Goal: Task Accomplishment & Management: Use online tool/utility

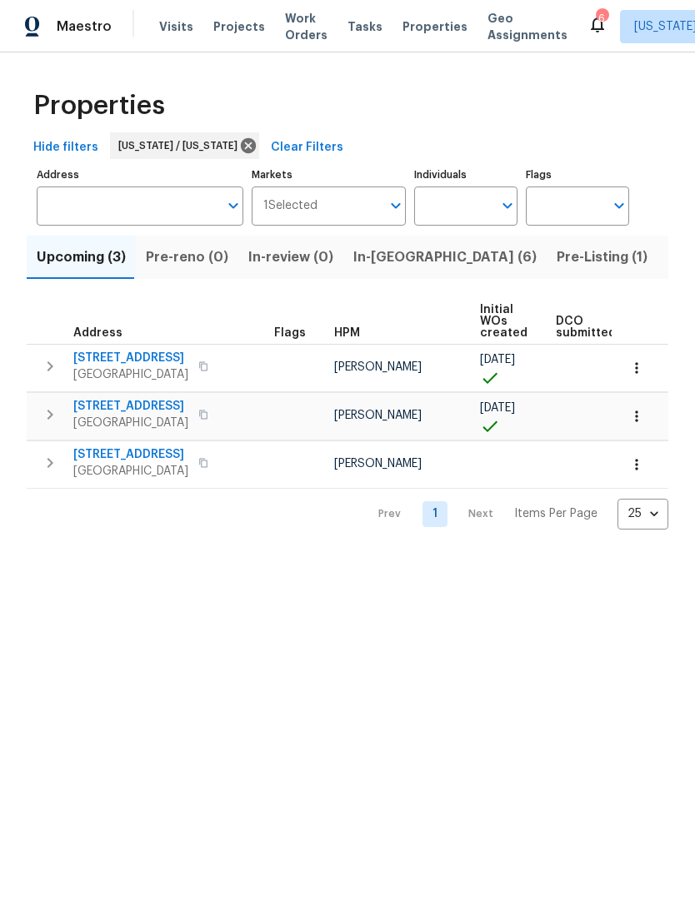
click at [386, 255] on span "In-reno (6)" at bounding box center [444, 257] width 183 height 23
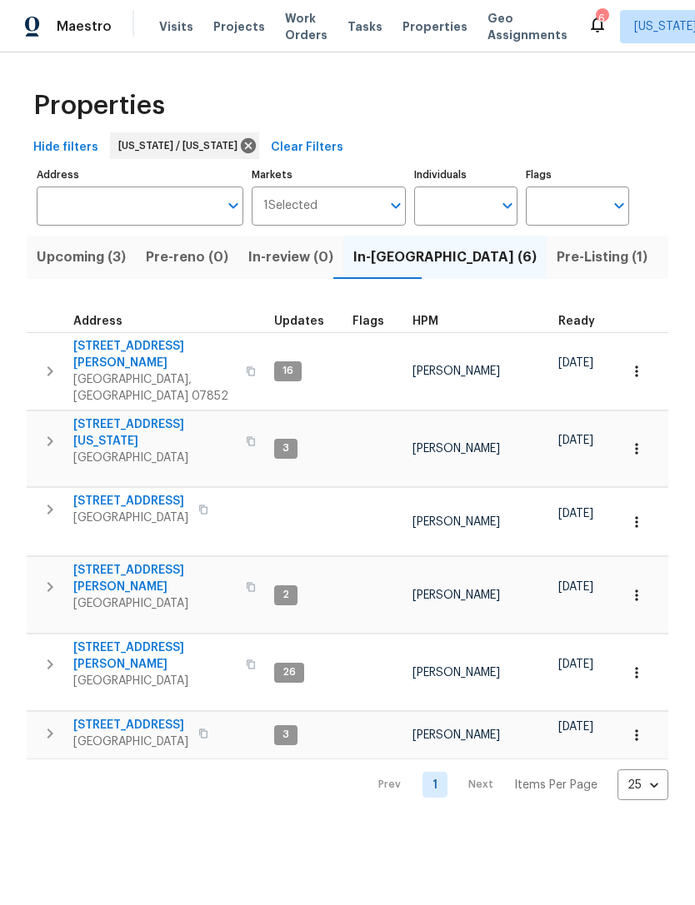
scroll to position [0, -2]
click at [556, 267] on span "Pre-Listing (1)" at bounding box center [601, 257] width 91 height 23
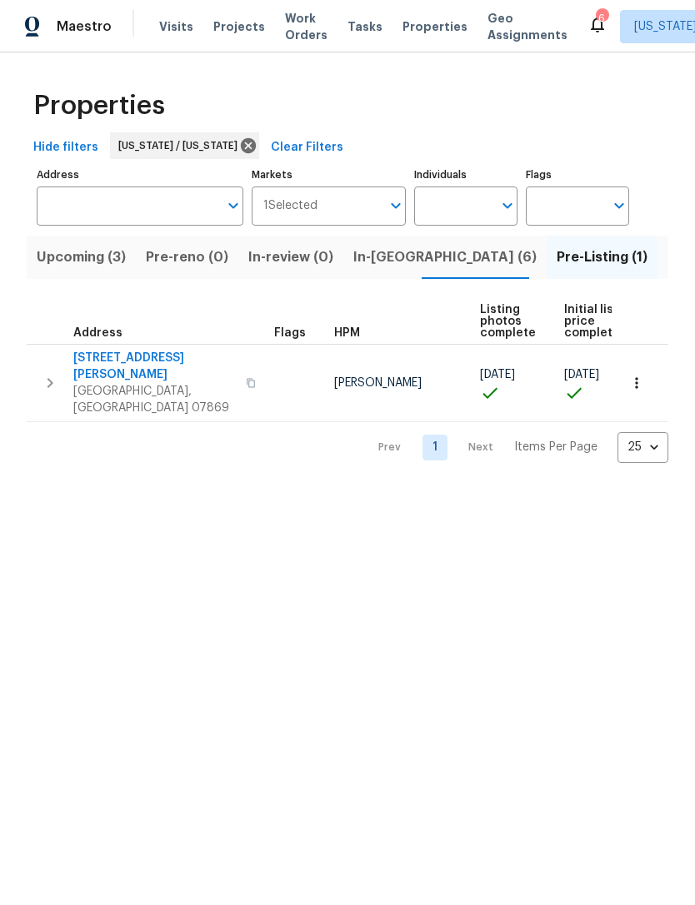
click at [398, 248] on span "In-reno (6)" at bounding box center [444, 257] width 183 height 23
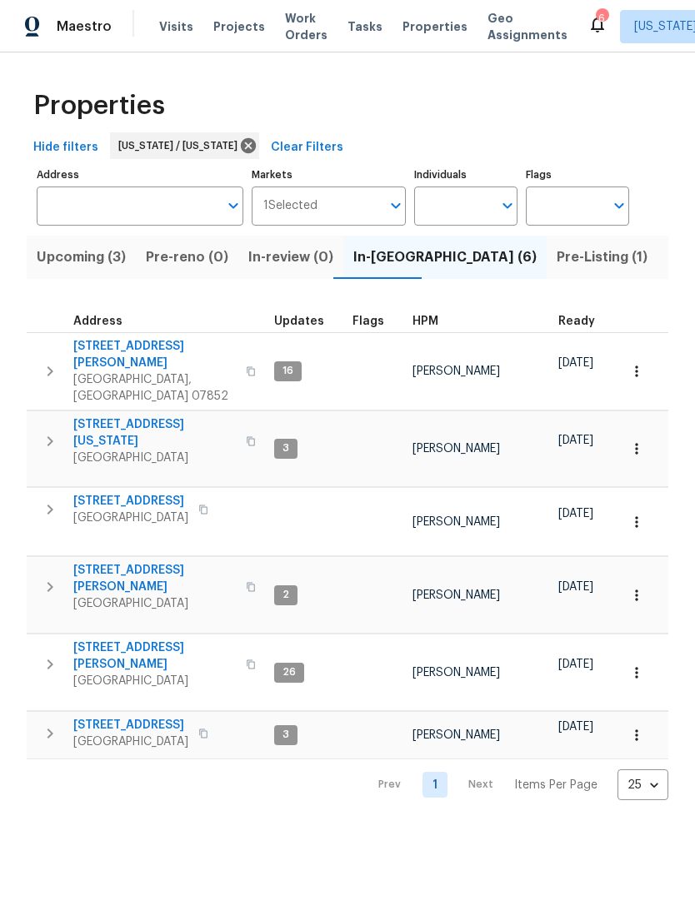
click at [657, 256] on button "Listed (18)" at bounding box center [701, 257] width 89 height 43
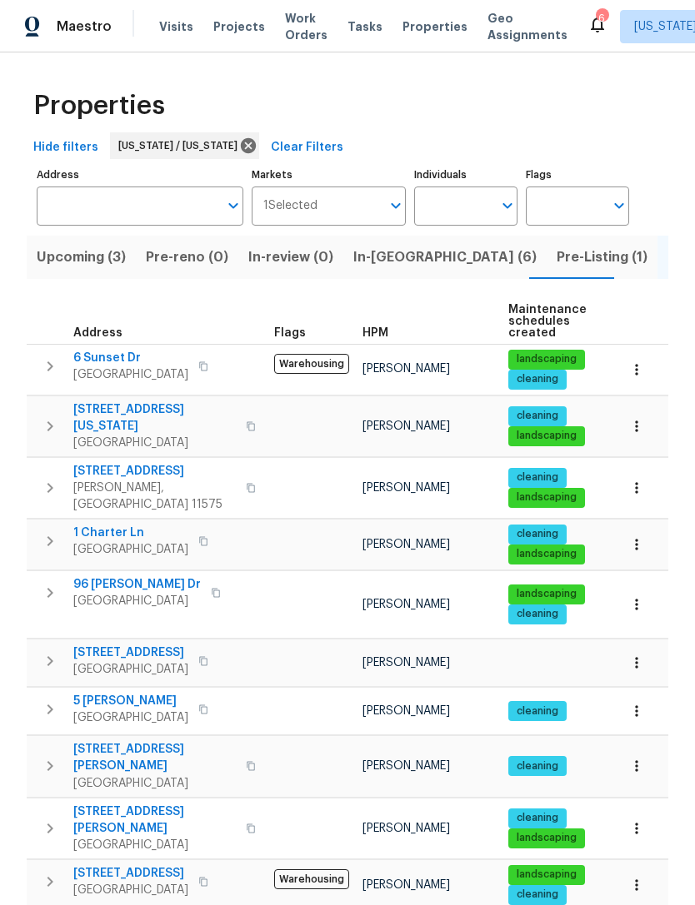
click at [159, 409] on span "78 Washington Ave" at bounding box center [154, 417] width 162 height 33
click at [426, 32] on span "Properties" at bounding box center [434, 26] width 65 height 17
click at [386, 257] on span "In-reno (6)" at bounding box center [444, 257] width 183 height 23
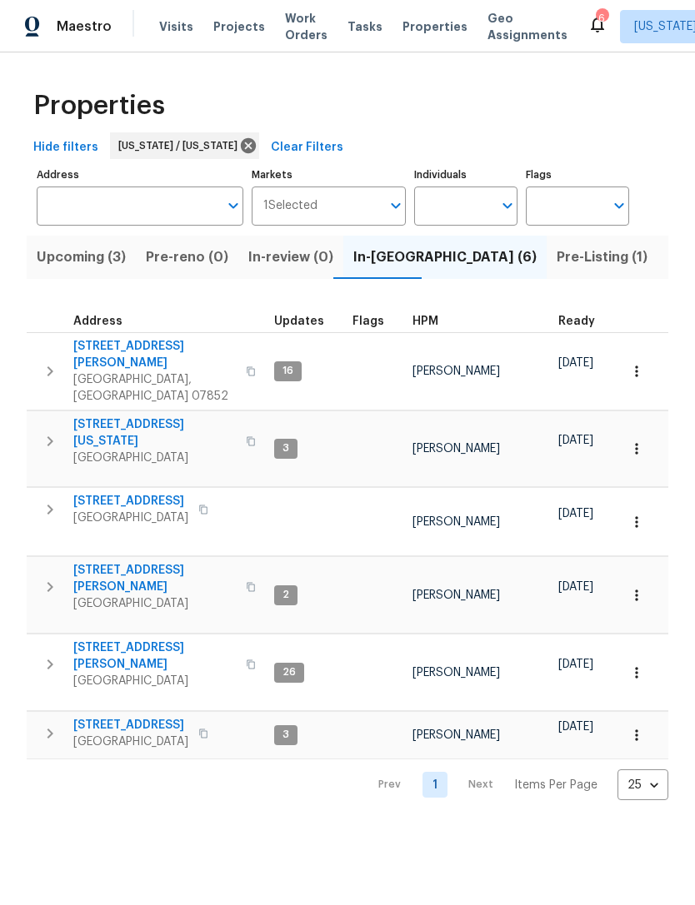
click at [131, 493] on span "[STREET_ADDRESS]" at bounding box center [130, 501] width 115 height 17
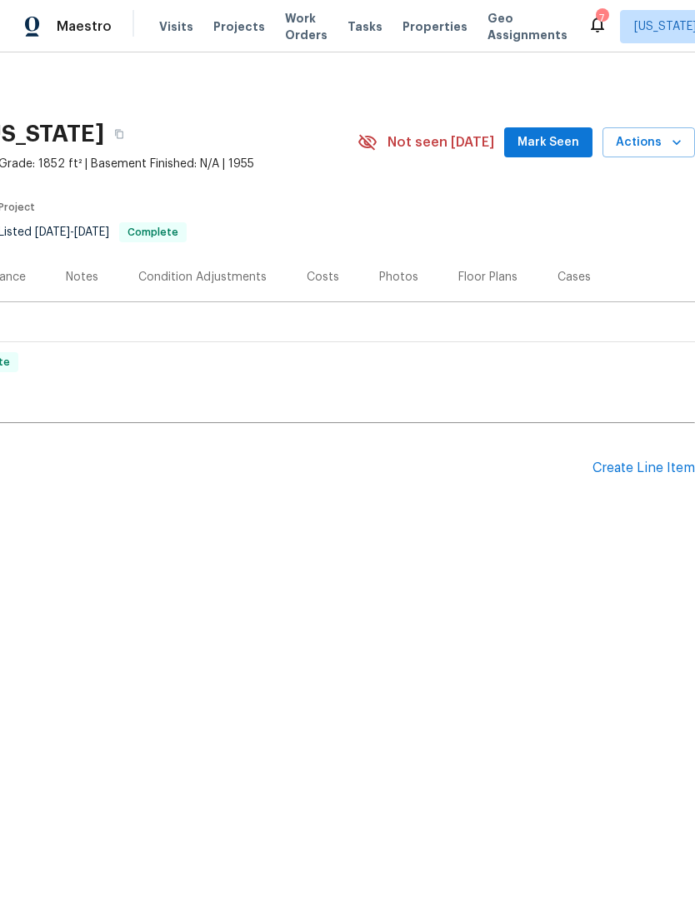
scroll to position [0, 247]
click at [650, 464] on div "Create Line Item" at bounding box center [643, 469] width 102 height 16
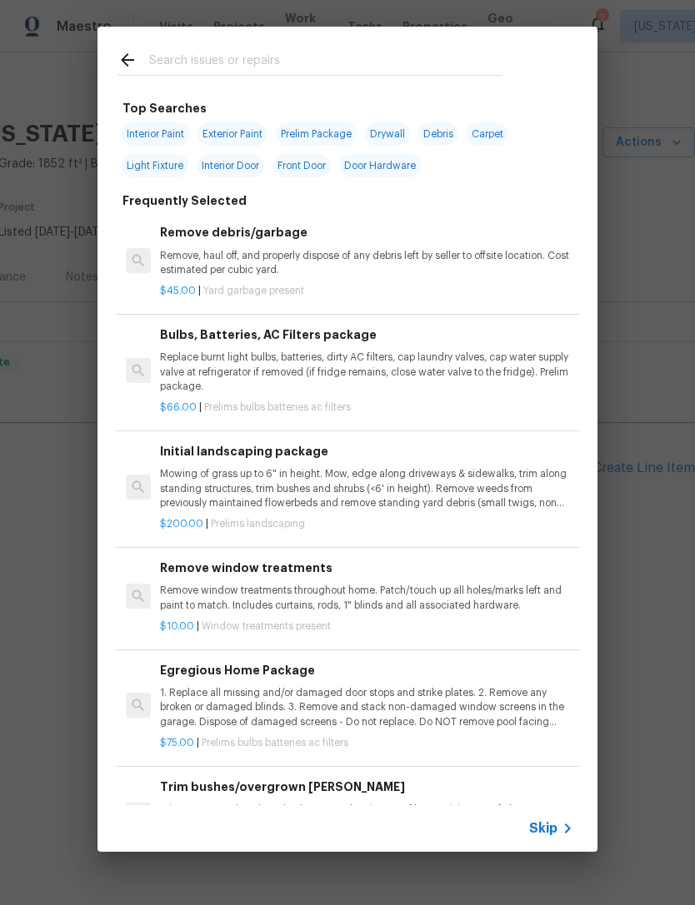
click at [482, 63] on input "text" at bounding box center [325, 62] width 353 height 25
type input "Ext"
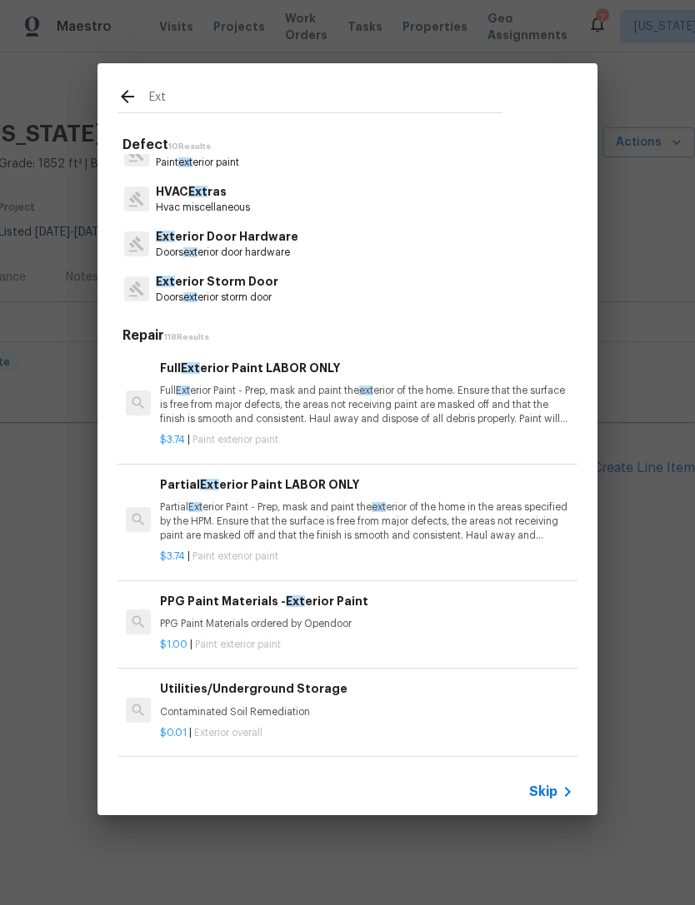
scroll to position [160, 0]
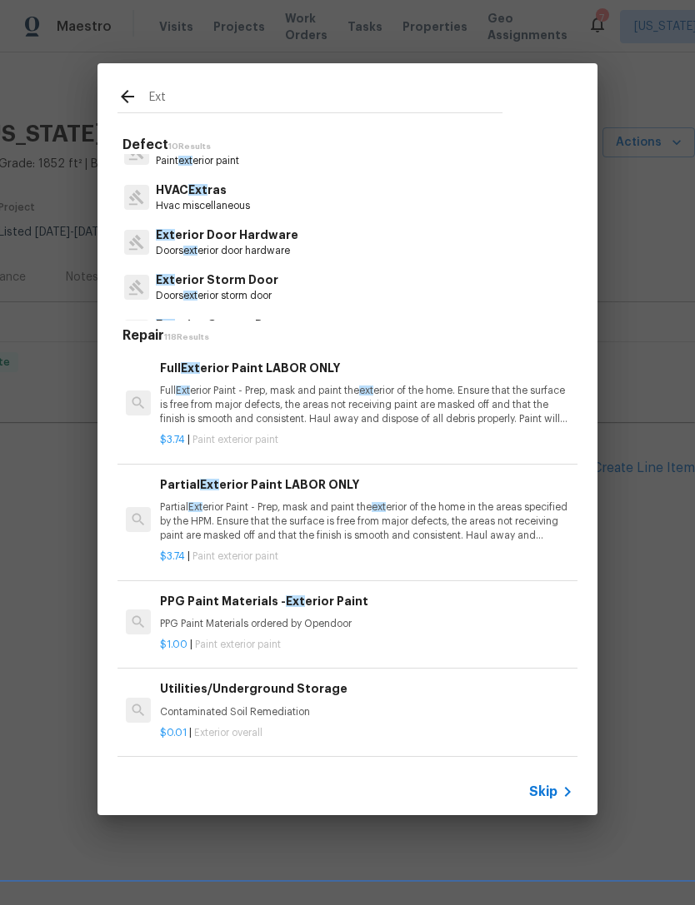
click at [287, 252] on p "Doors ext erior door hardware" at bounding box center [227, 251] width 142 height 14
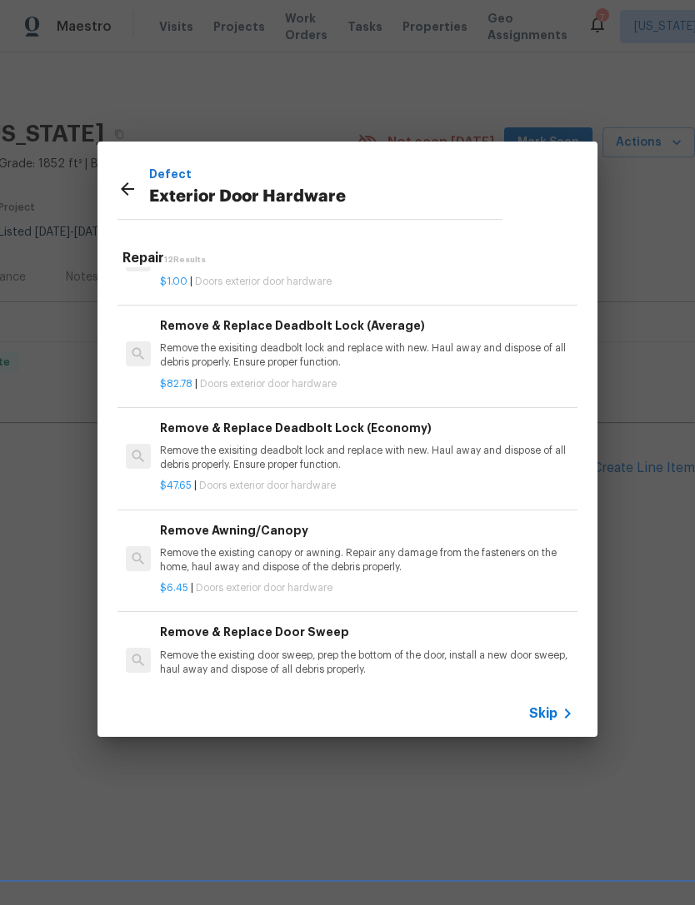
scroll to position [786, 2]
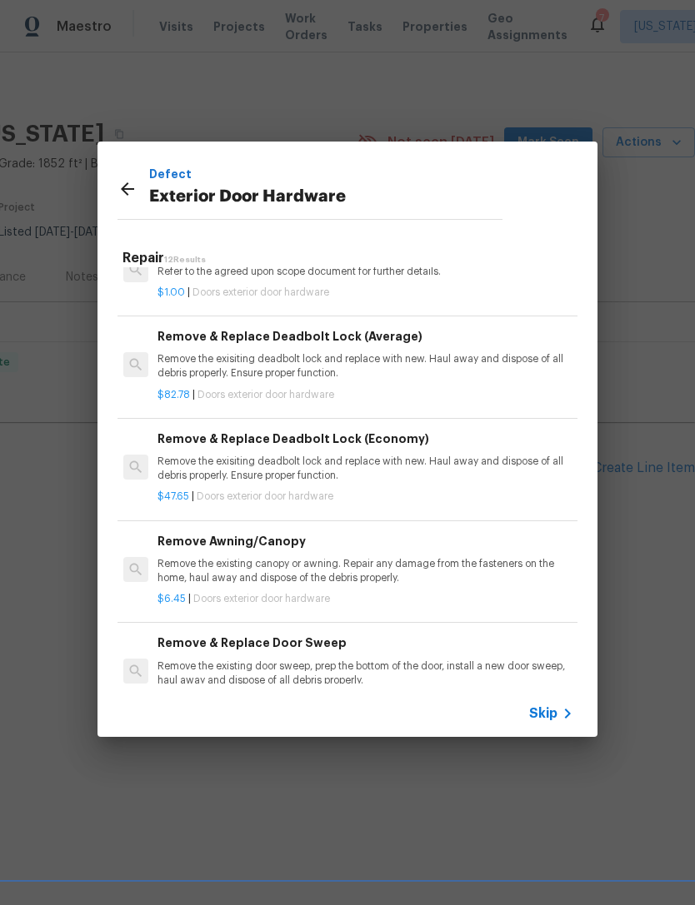
click at [472, 363] on p "Remove the exisiting deadbolt lock and replace with new. Haul away and dispose …" at bounding box center [363, 366] width 413 height 28
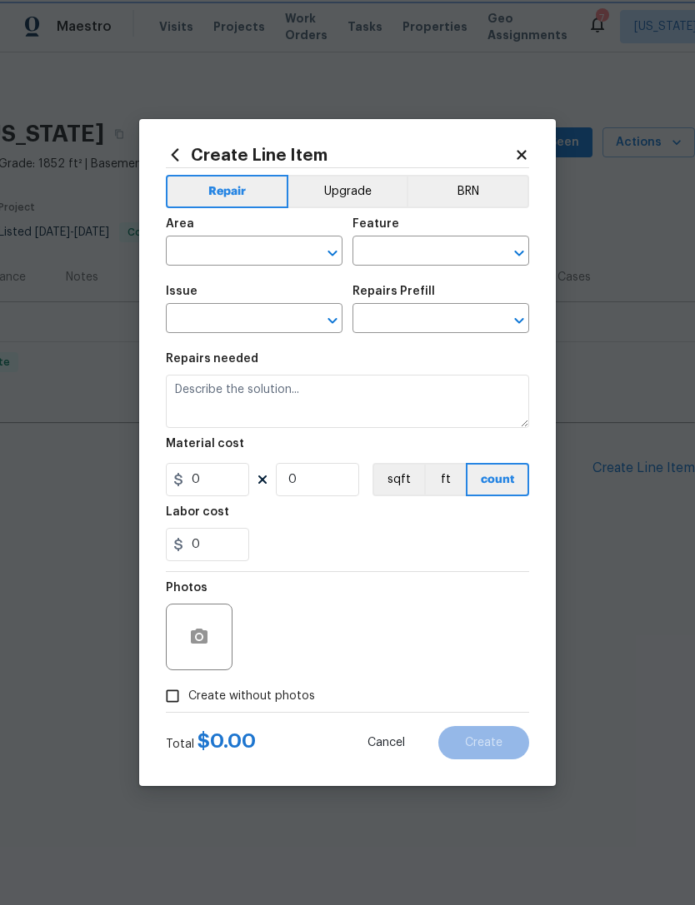
type input "Interior Door"
type input "Exterior Door Hardware"
type input "Remove & Replace Deadbolt Lock (Average) $82.78"
type textarea "Remove the exisiting deadbolt lock and replace with new. Haul away and dispose …"
type input "82.78"
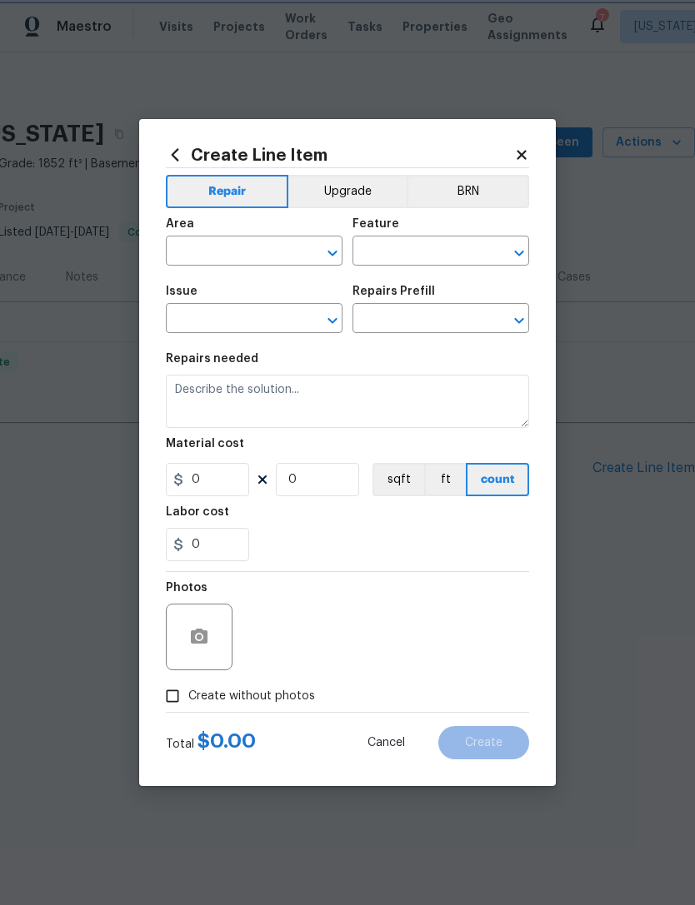
type input "1"
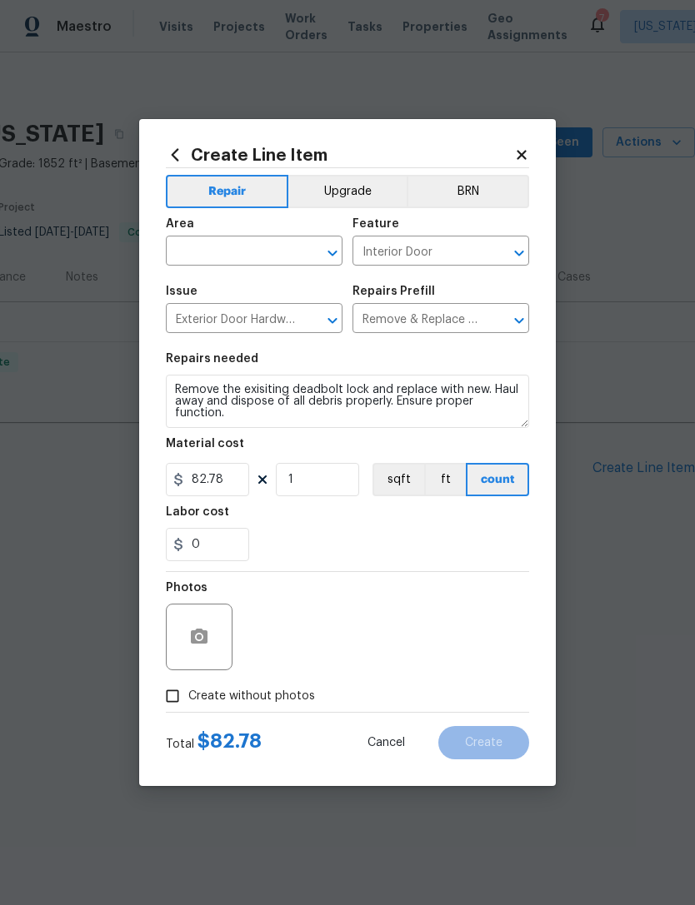
click at [291, 259] on input "text" at bounding box center [231, 253] width 130 height 26
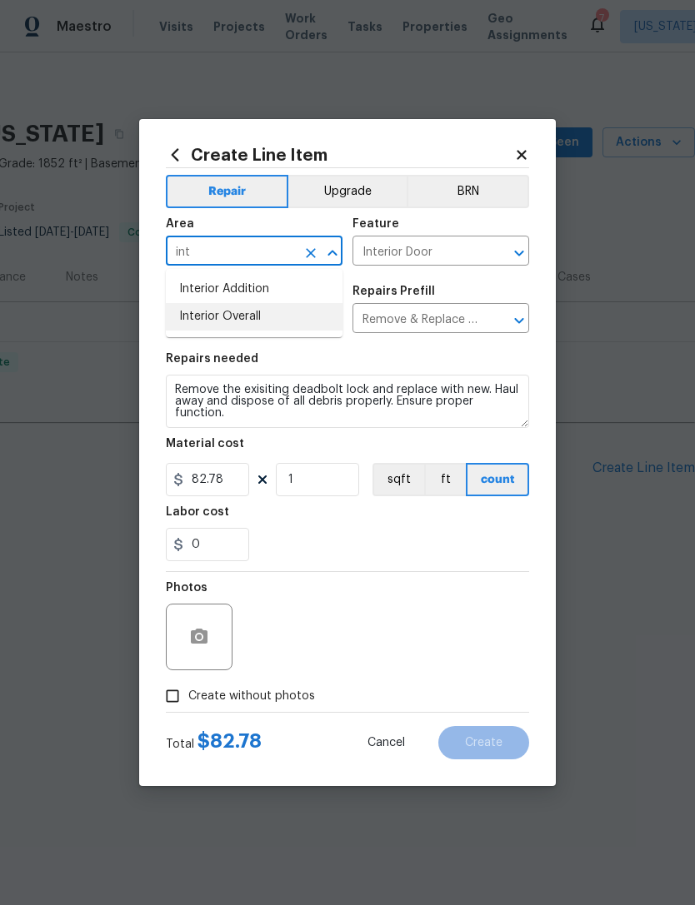
click at [313, 313] on li "Interior Overall" at bounding box center [254, 316] width 177 height 27
type input "Interior Overall"
click at [323, 252] on icon "Open" at bounding box center [332, 253] width 20 height 20
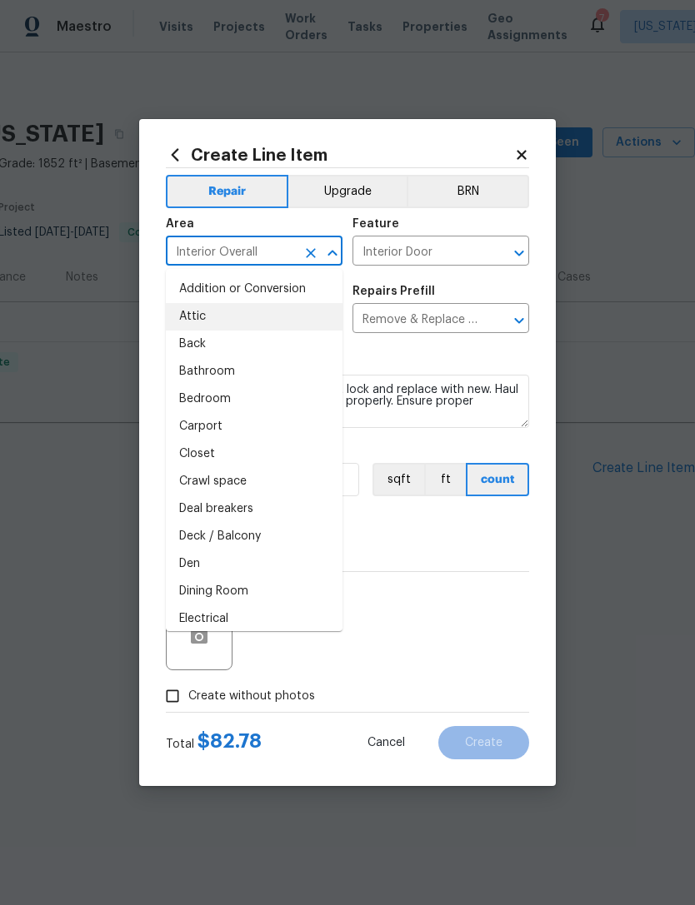
click at [315, 249] on icon "Clear" at bounding box center [311, 253] width 10 height 10
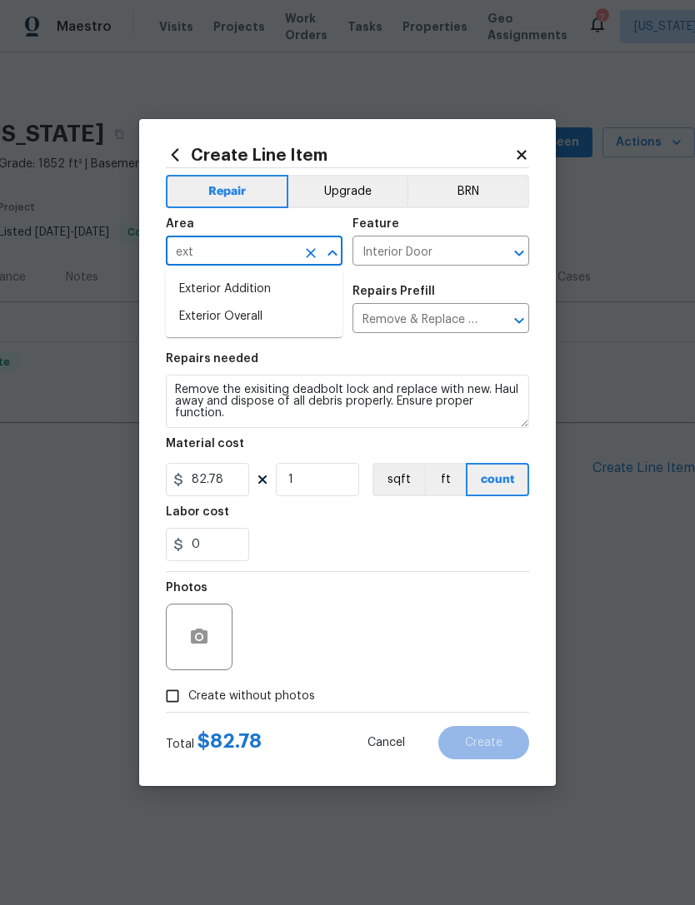
click at [313, 318] on li "Exterior Overall" at bounding box center [254, 316] width 177 height 27
type input "Exterior Overall"
click at [457, 256] on input "Interior Door" at bounding box center [417, 253] width 130 height 26
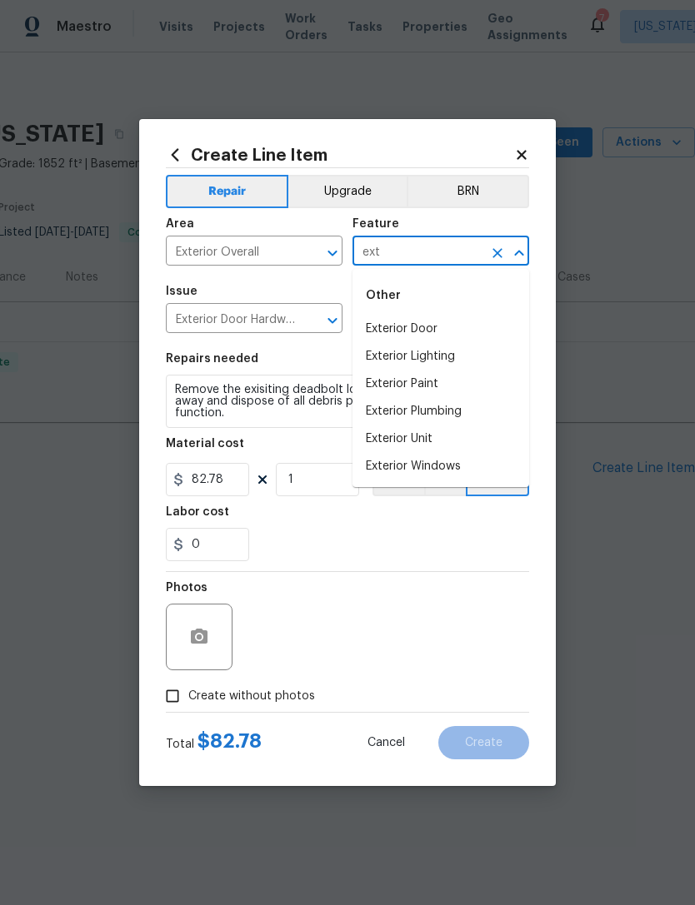
click at [510, 321] on li "Exterior Door" at bounding box center [440, 329] width 177 height 27
type input "Exterior Door"
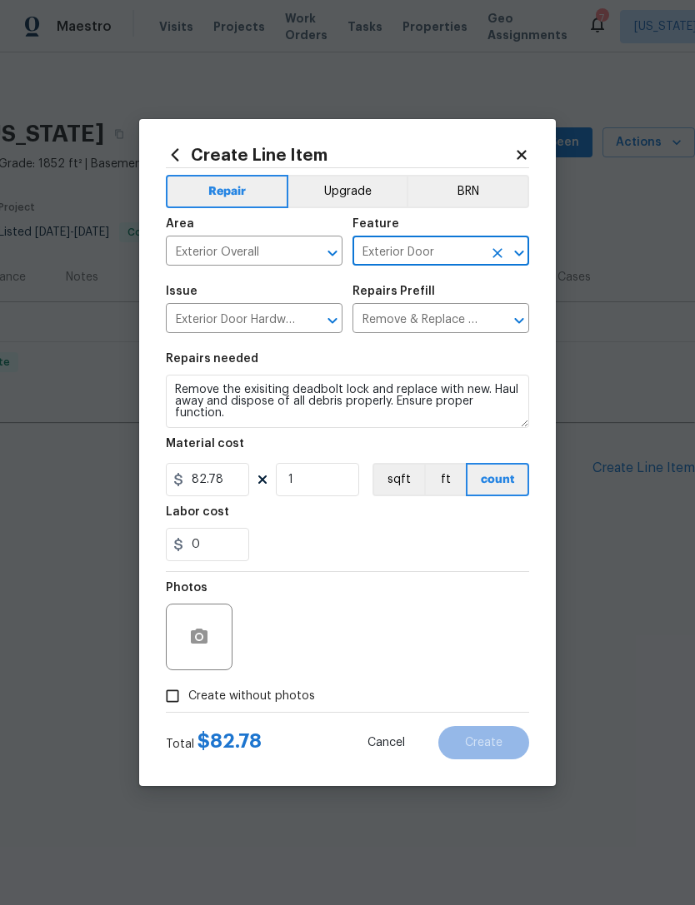
click at [361, 545] on div "0" at bounding box center [347, 544] width 363 height 33
click at [210, 642] on button "button" at bounding box center [199, 637] width 40 height 40
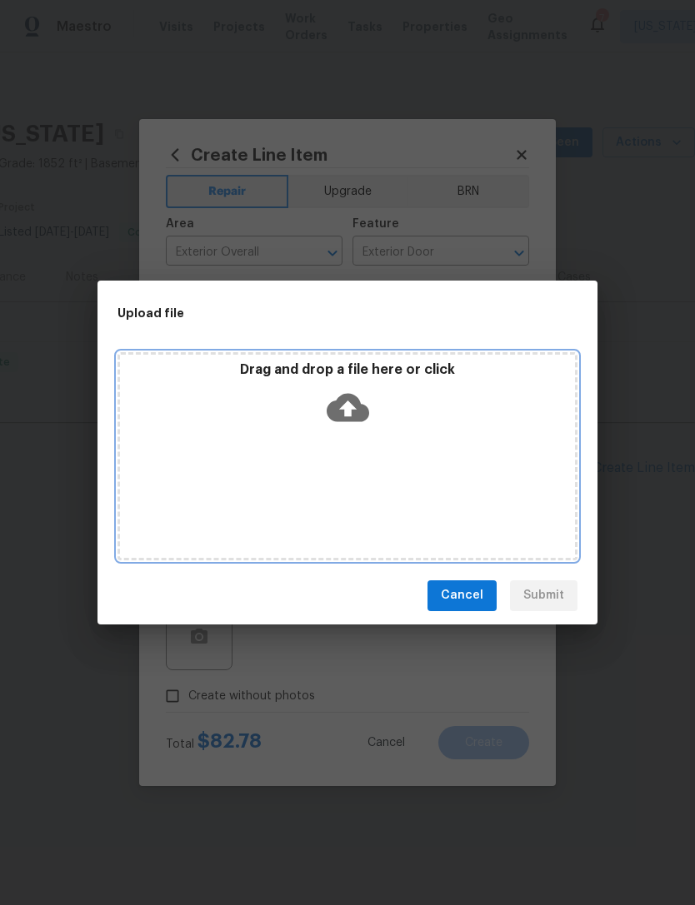
click at [340, 426] on icon at bounding box center [347, 407] width 42 height 42
click at [356, 409] on icon at bounding box center [347, 407] width 42 height 28
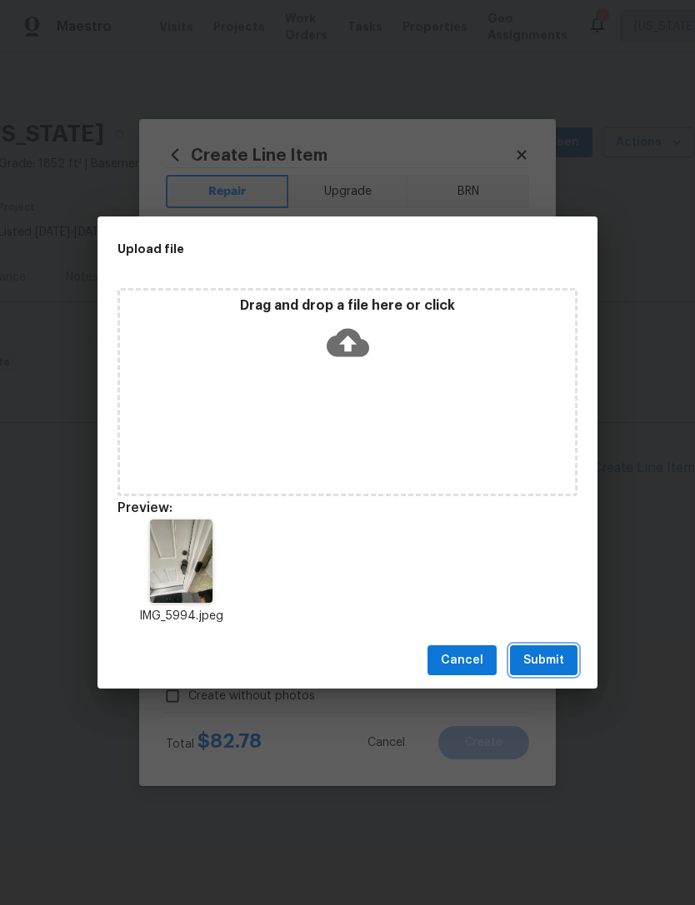
click at [555, 647] on button "Submit" at bounding box center [543, 660] width 67 height 31
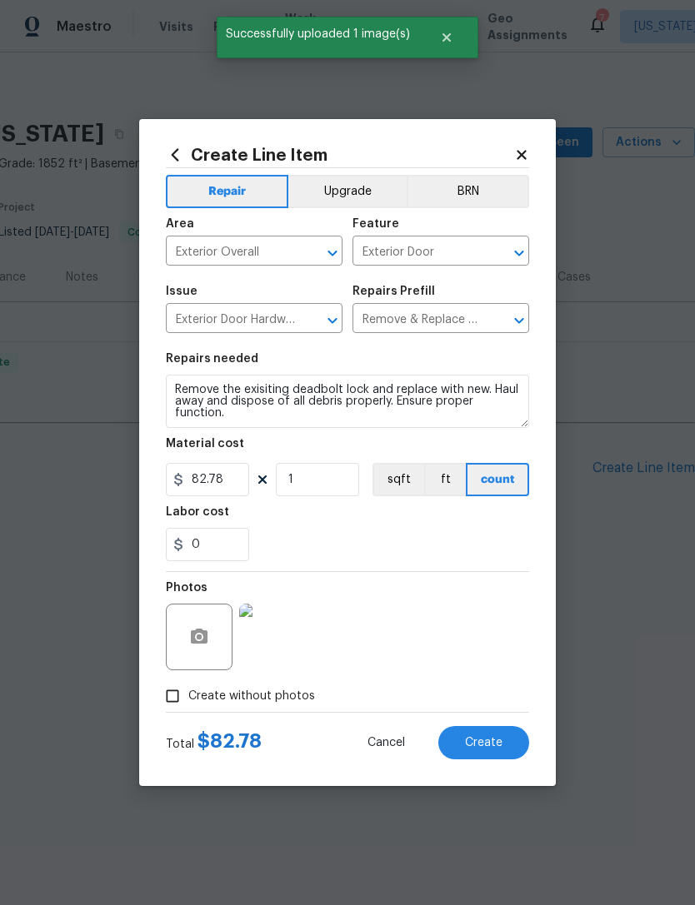
click at [496, 740] on span "Create" at bounding box center [483, 743] width 37 height 12
type input "0"
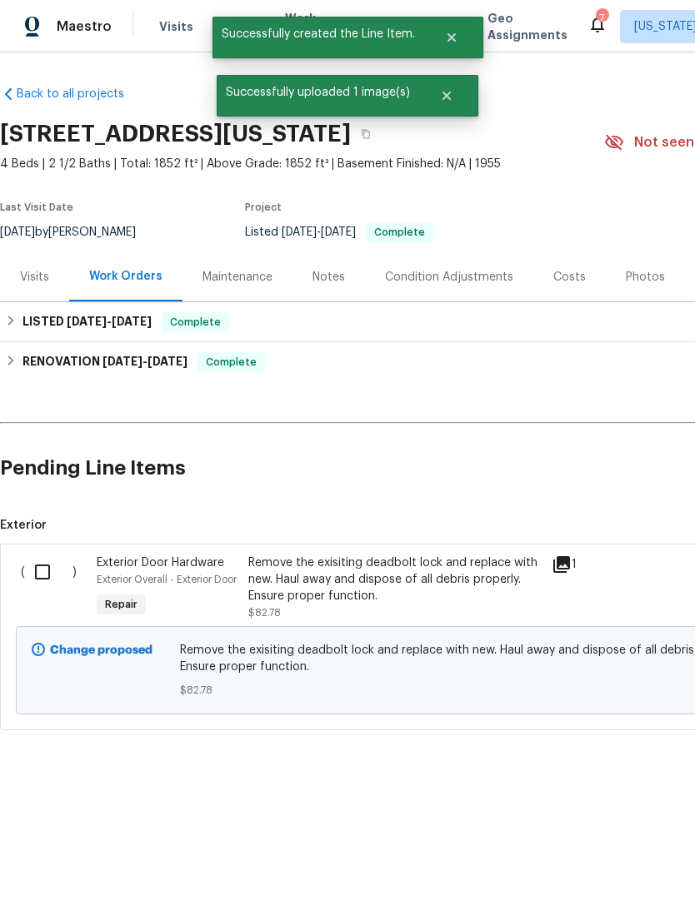
scroll to position [0, 0]
click at [42, 574] on input "checkbox" at bounding box center [48, 572] width 47 height 35
checkbox input "true"
click at [611, 878] on button "Create Work Order" at bounding box center [599, 864] width 137 height 31
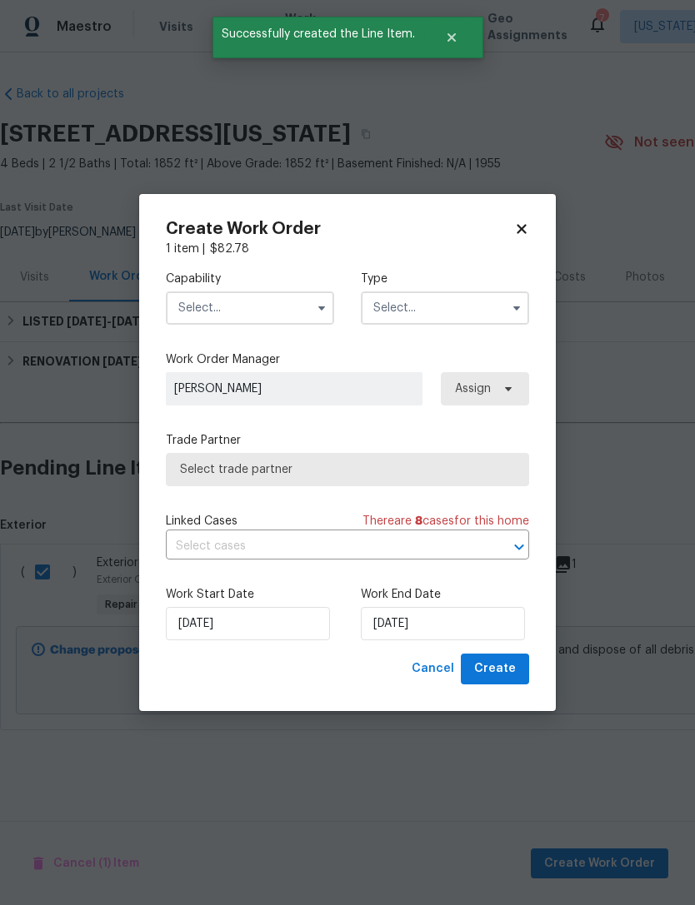
click at [287, 304] on input "text" at bounding box center [250, 308] width 168 height 33
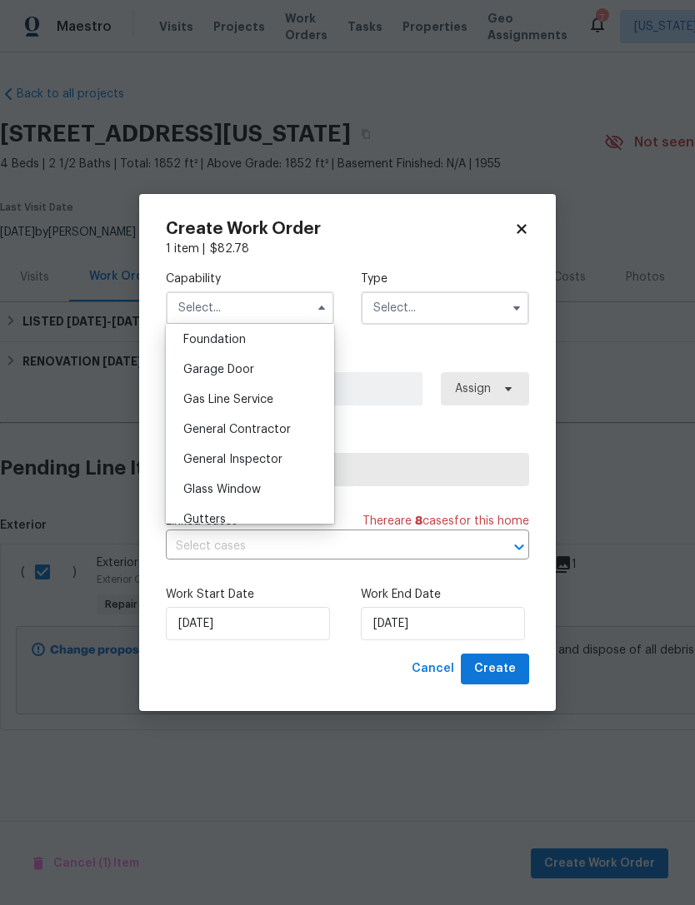
scroll to position [715, 0]
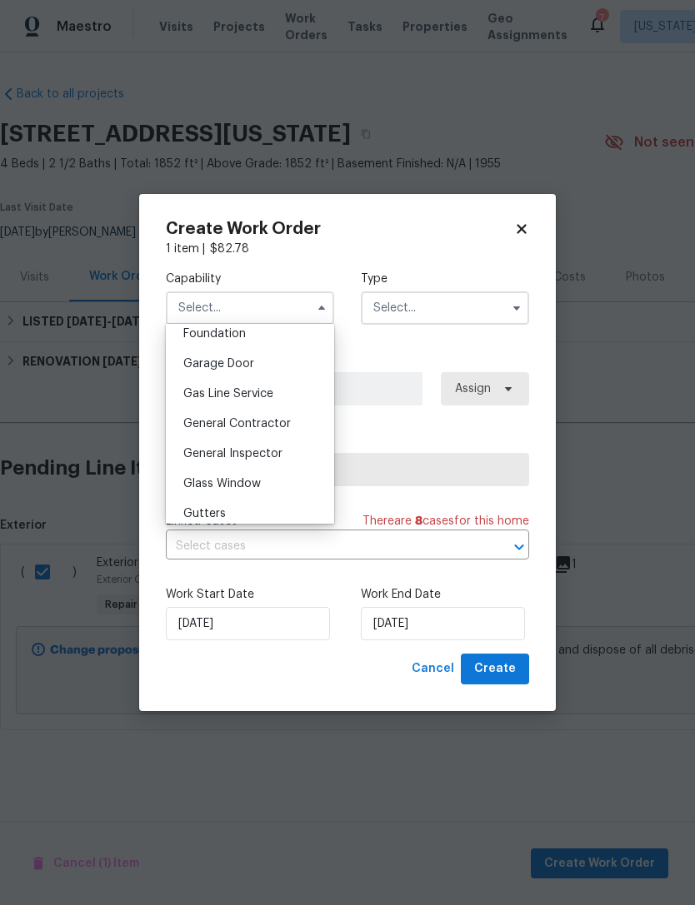
click at [296, 416] on div "General Contractor" at bounding box center [250, 424] width 160 height 30
type input "General Contractor"
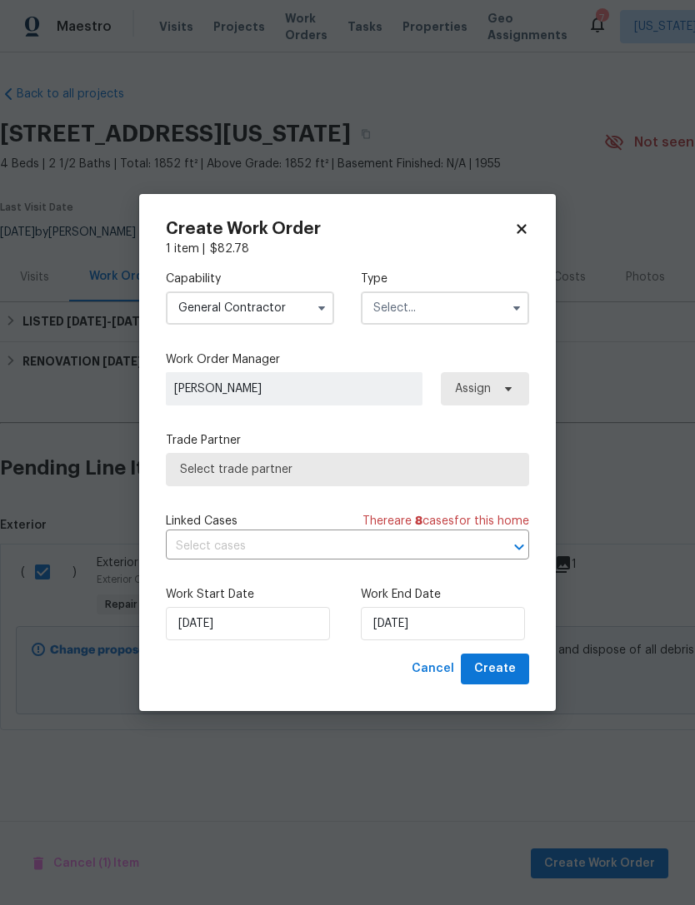
click at [472, 303] on input "text" at bounding box center [445, 308] width 168 height 33
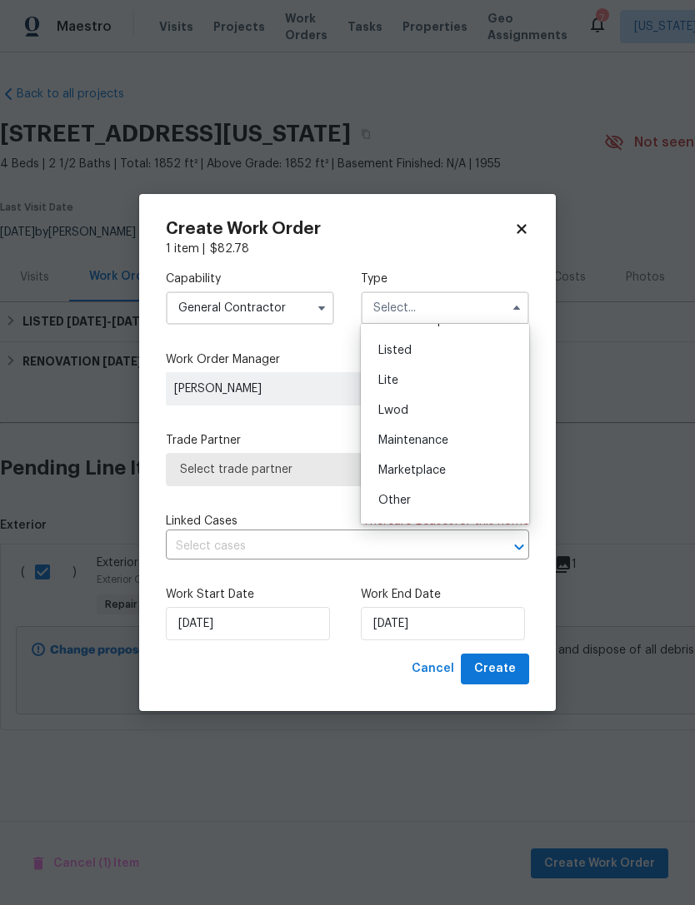
scroll to position [151, 0]
click at [499, 365] on div "Listed" at bounding box center [445, 372] width 160 height 30
type input "Listed"
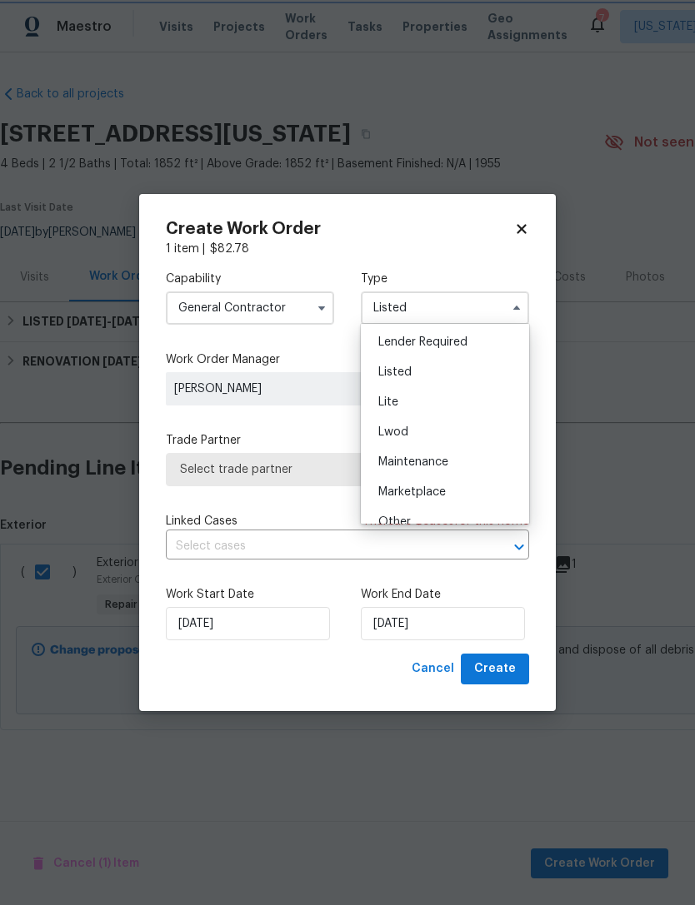
scroll to position [0, 0]
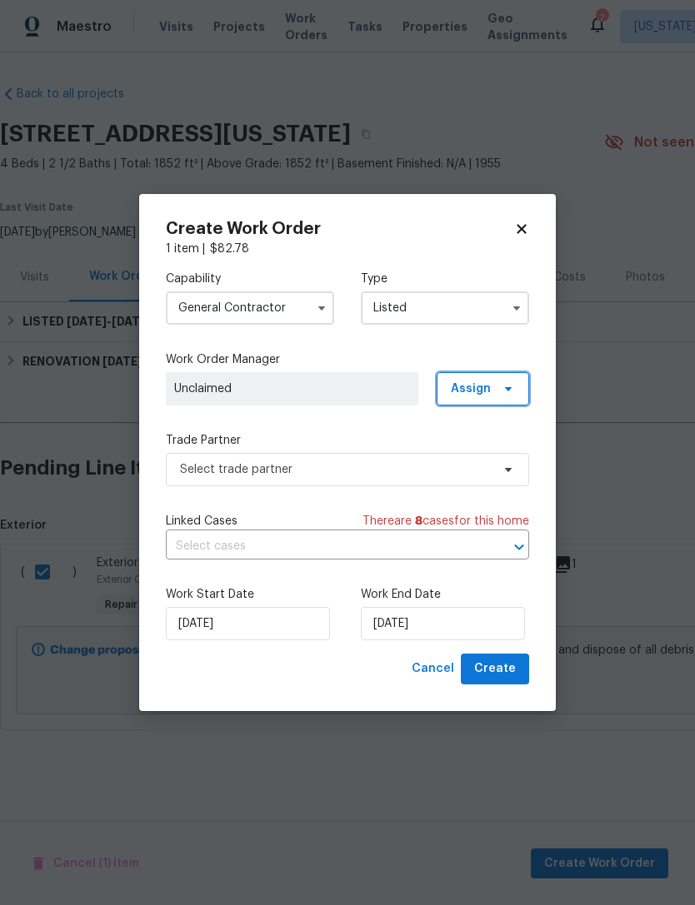
click at [503, 385] on icon at bounding box center [507, 388] width 13 height 13
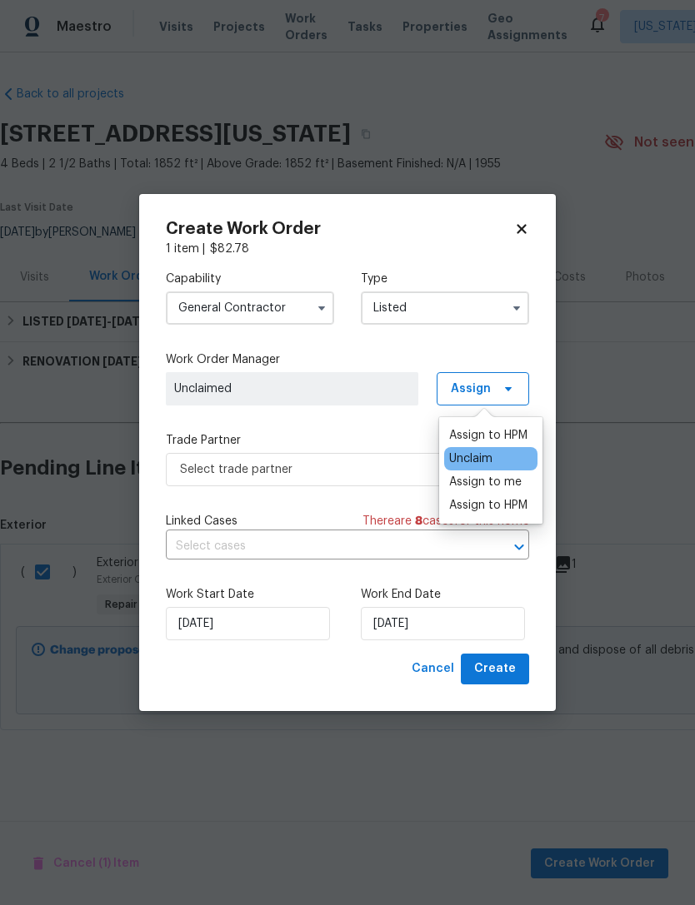
click at [520, 437] on div "Assign to HPM" at bounding box center [488, 435] width 78 height 17
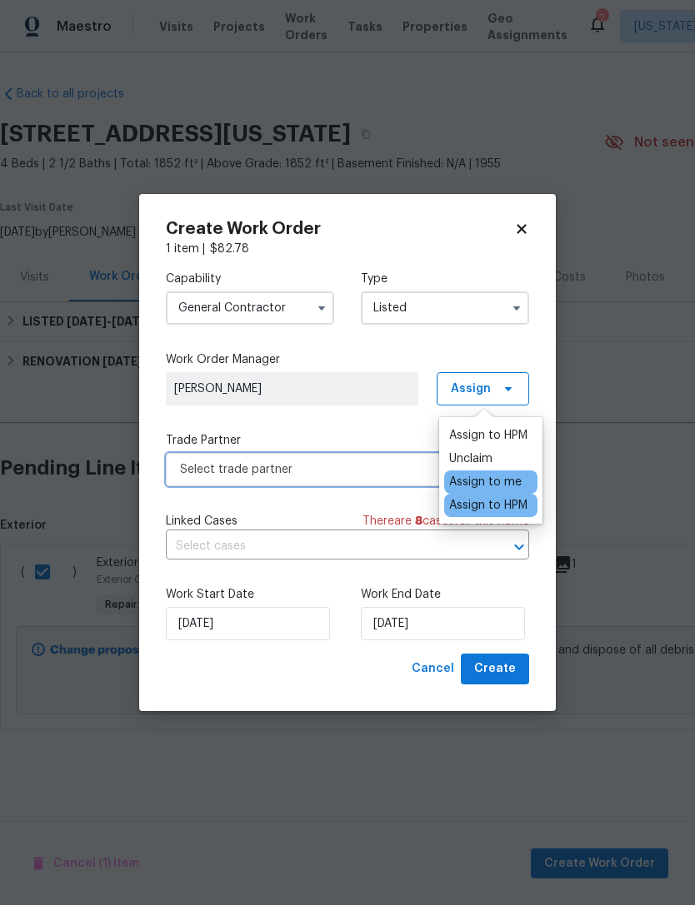
click at [383, 460] on span "Select trade partner" at bounding box center [347, 469] width 363 height 33
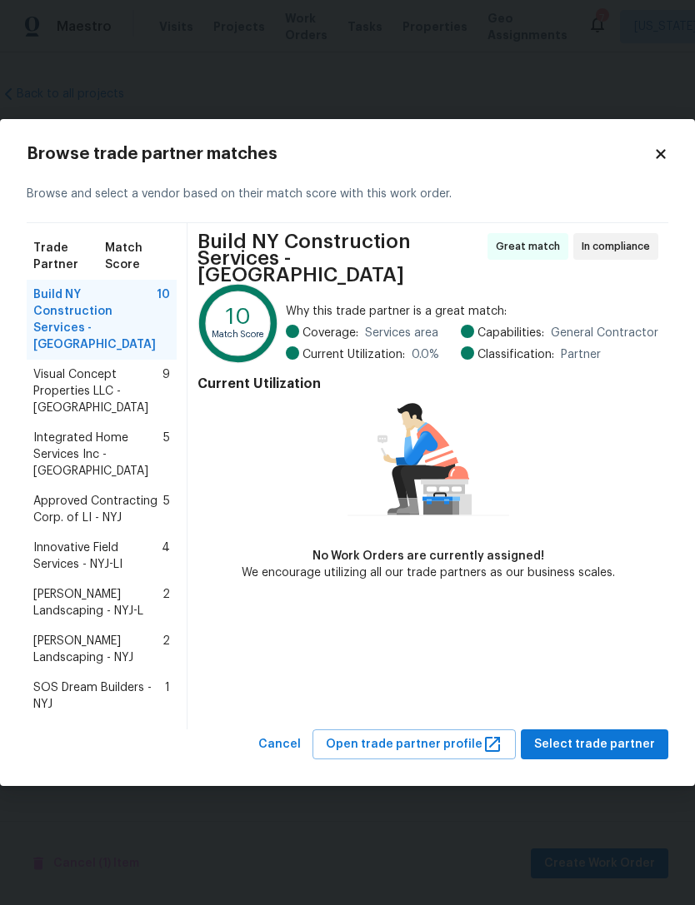
click at [130, 680] on span "SOS Dream Builders - NYJ" at bounding box center [99, 696] width 132 height 33
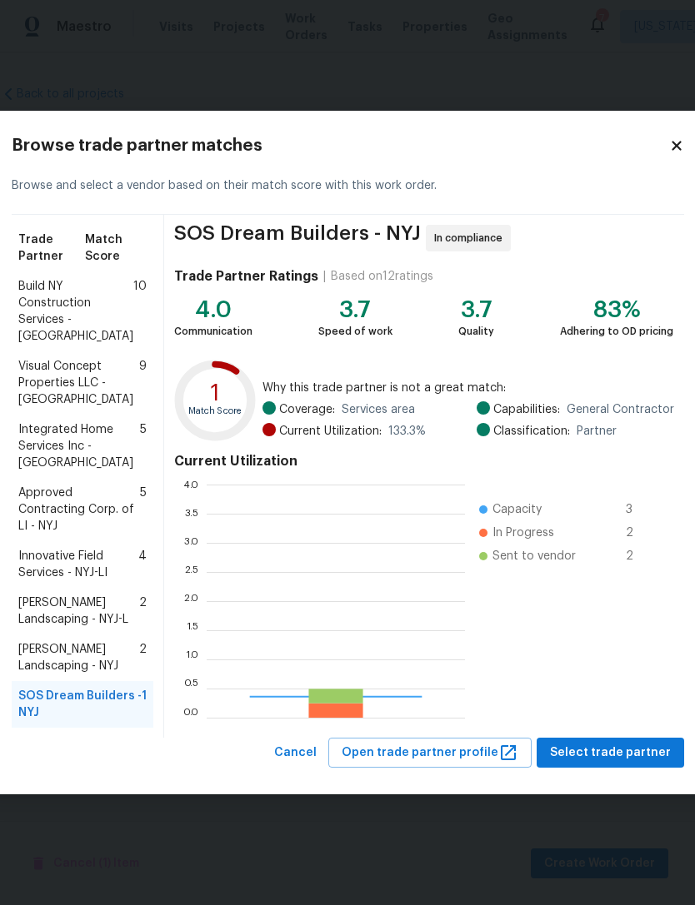
scroll to position [233, 258]
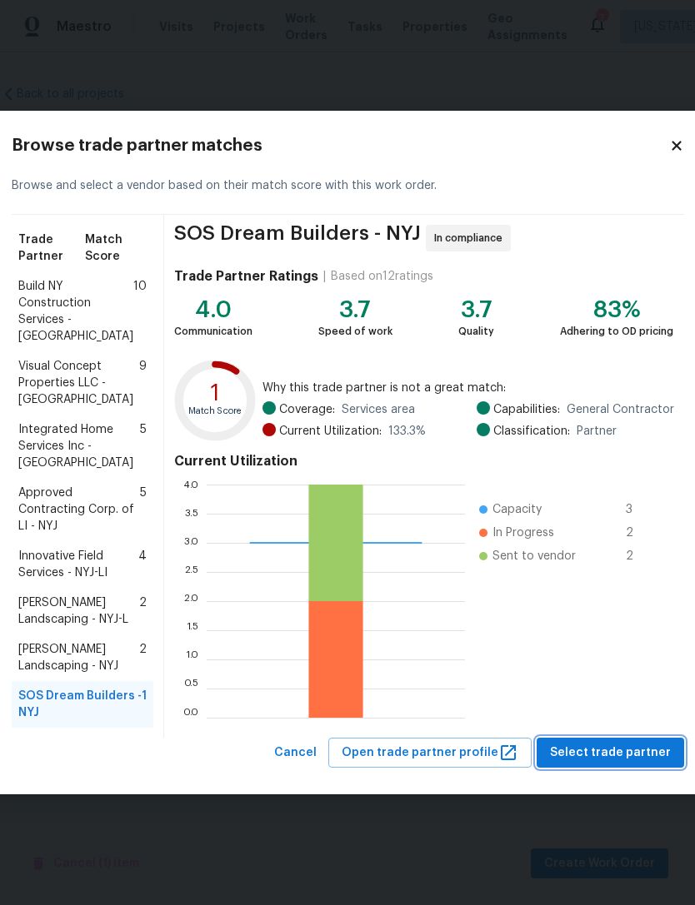
click at [629, 761] on span "Select trade partner" at bounding box center [610, 753] width 121 height 21
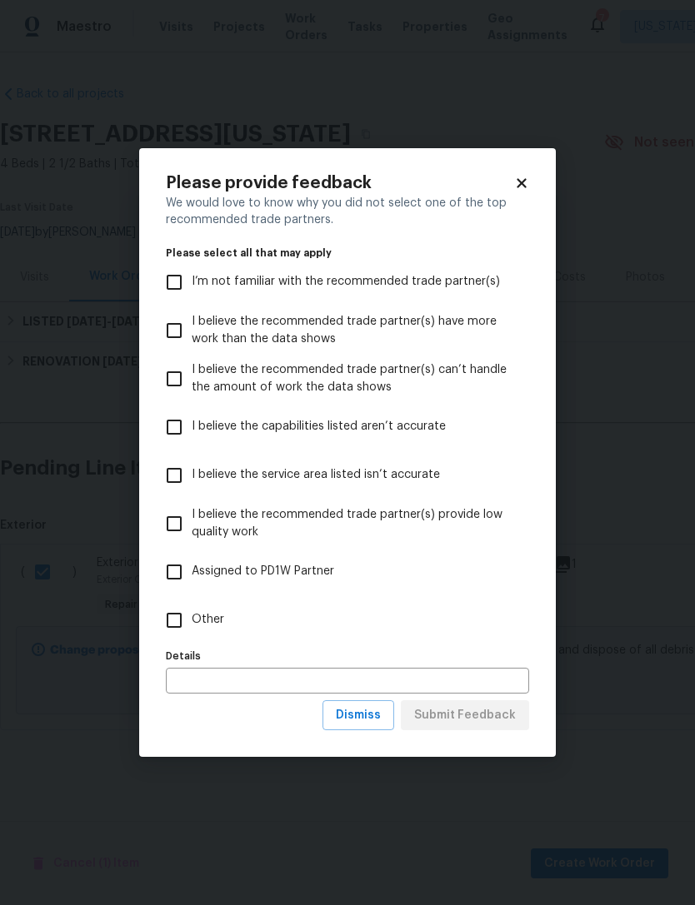
click at [212, 622] on span "Other" at bounding box center [208, 619] width 32 height 17
click at [192, 622] on input "Other" at bounding box center [174, 620] width 35 height 35
checkbox input "true"
click at [486, 715] on span "Submit Feedback" at bounding box center [465, 715] width 102 height 21
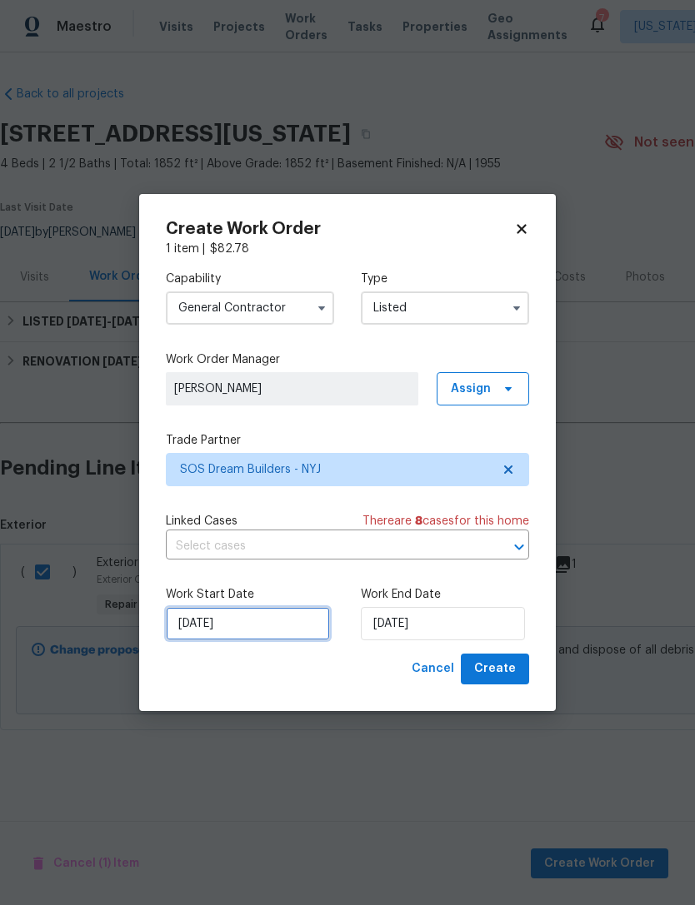
click at [212, 625] on input "[DATE]" at bounding box center [248, 623] width 164 height 33
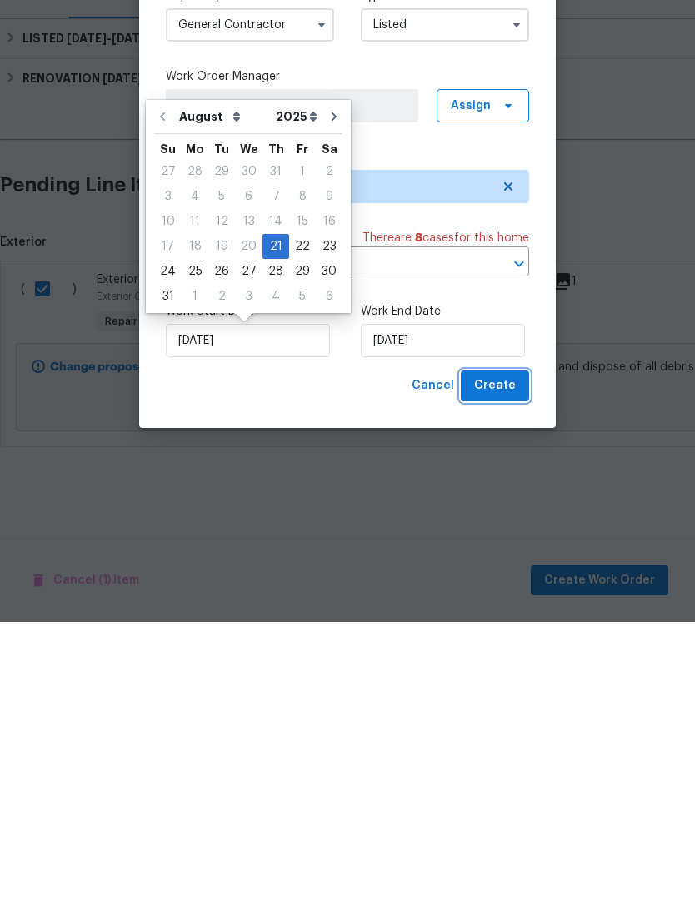
click at [508, 659] on span "Create" at bounding box center [495, 669] width 42 height 21
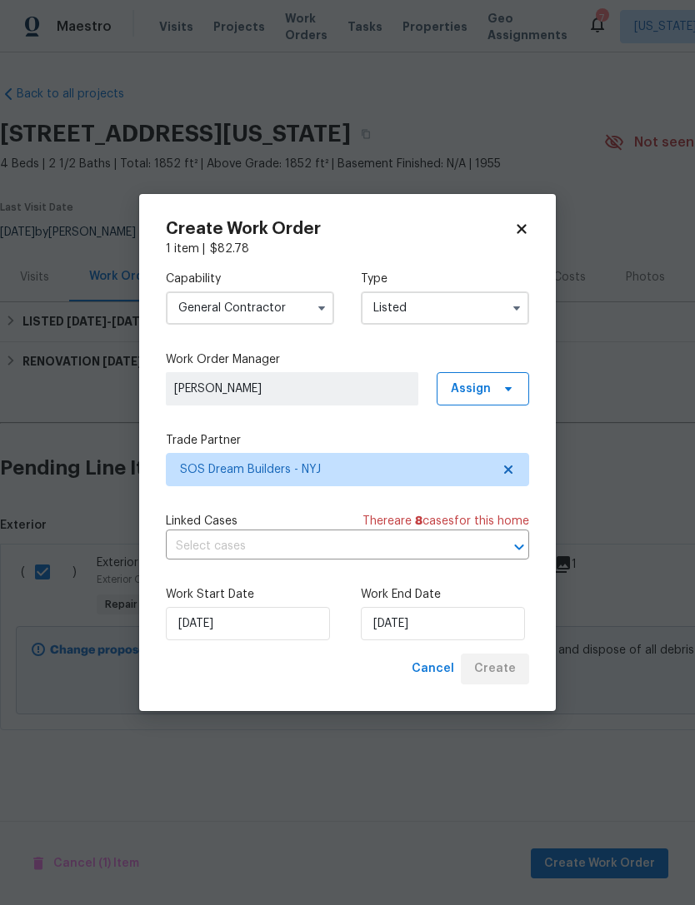
checkbox input "false"
click at [512, 680] on div "Cancel Create" at bounding box center [467, 669] width 124 height 31
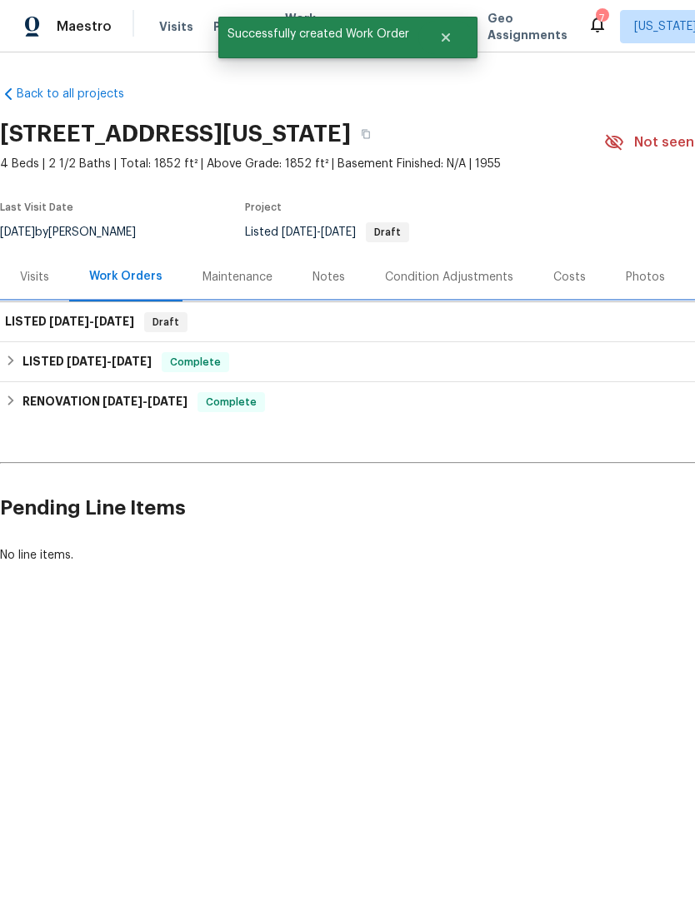
click at [457, 327] on div "LISTED [DATE] - [DATE] Draft" at bounding box center [470, 322] width 931 height 20
click at [110, 322] on span "[DATE]" at bounding box center [114, 322] width 40 height 12
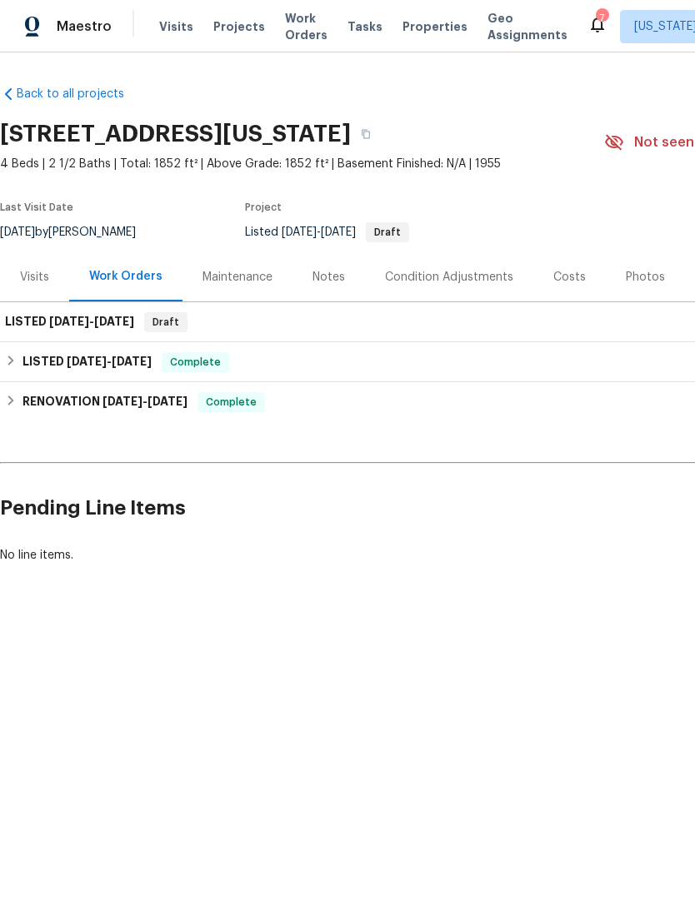
scroll to position [0, 0]
click at [67, 326] on span "[DATE]" at bounding box center [69, 322] width 40 height 12
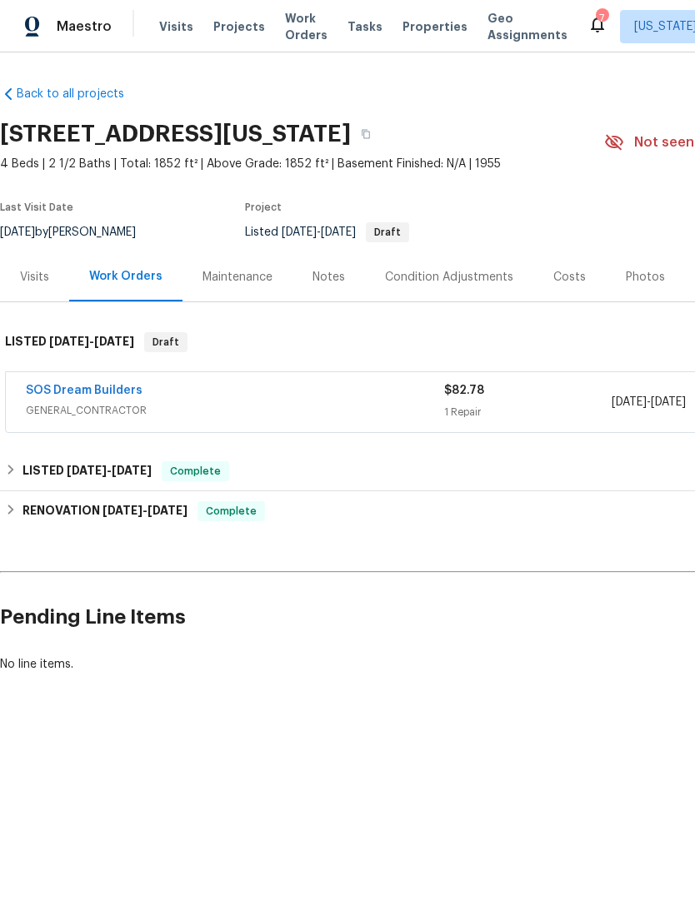
click at [137, 395] on link "SOS Dream Builders" at bounding box center [84, 391] width 117 height 12
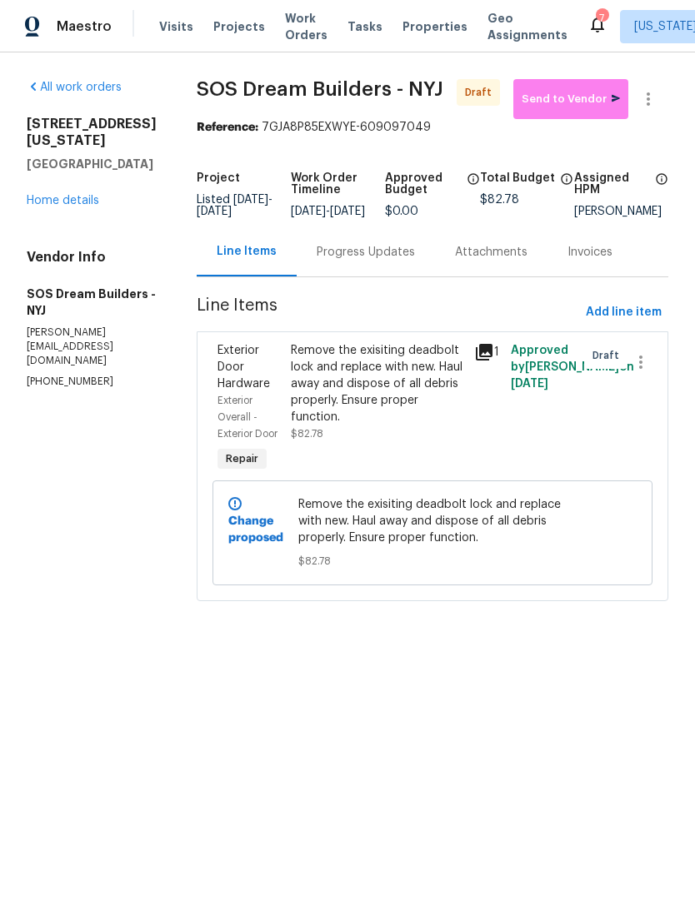
click at [413, 442] on div "Remove the exisiting deadbolt lock and replace with new. Haul away and dispose …" at bounding box center [377, 392] width 173 height 100
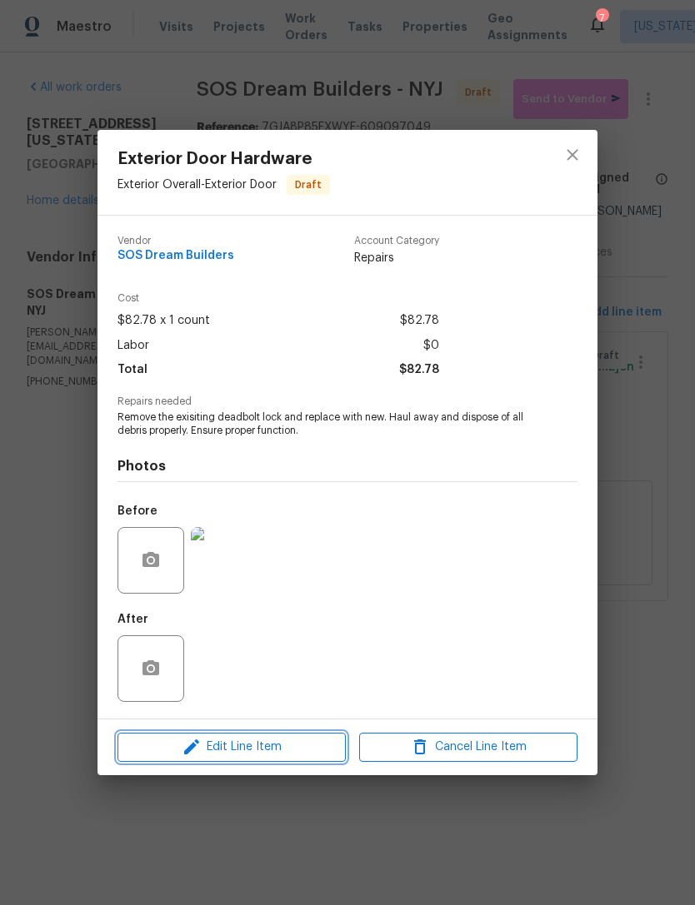
click at [289, 746] on span "Edit Line Item" at bounding box center [231, 747] width 218 height 21
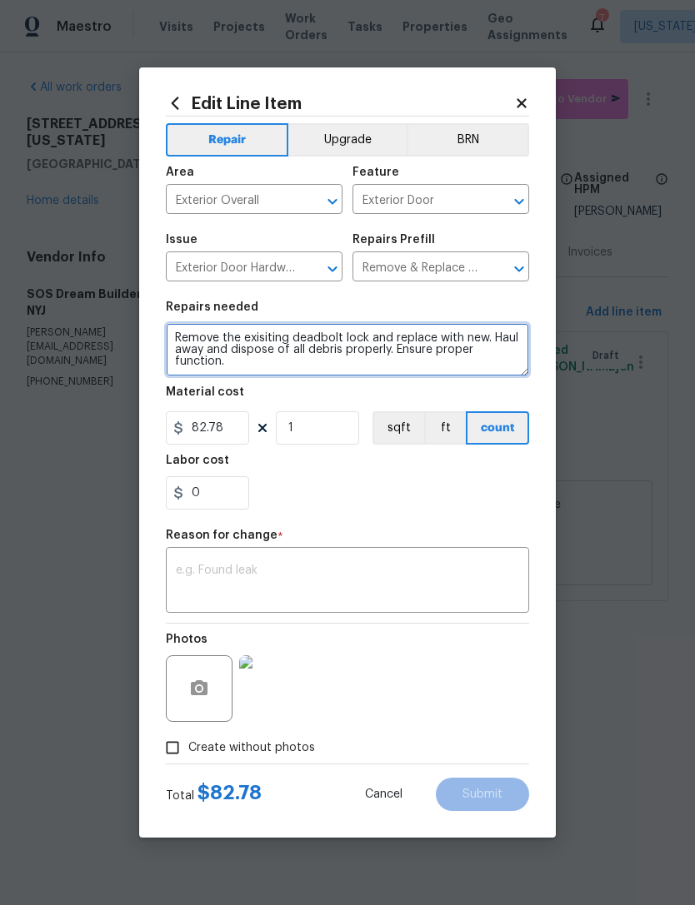
click at [410, 351] on textarea "Remove the exisiting deadbolt lock and replace with new. Haul away and dispose …" at bounding box center [347, 349] width 363 height 53
click at [409, 350] on textarea "Remove the exisiting deadbolt lock and replace with new. Haul away and dispose …" at bounding box center [347, 349] width 363 height 53
click at [399, 351] on textarea "Remove the exisiting deadbolt lock and replace with new. Haul away and dispose …" at bounding box center [347, 349] width 363 height 53
click at [398, 351] on textarea "Remove the exisiting deadbolt lock and replace with new. Haul away and dispose …" at bounding box center [347, 349] width 363 height 53
click at [523, 366] on textarea "Remove the exisiting deadbolt lock and replace with new. Haul away and dispose …" at bounding box center [347, 349] width 363 height 53
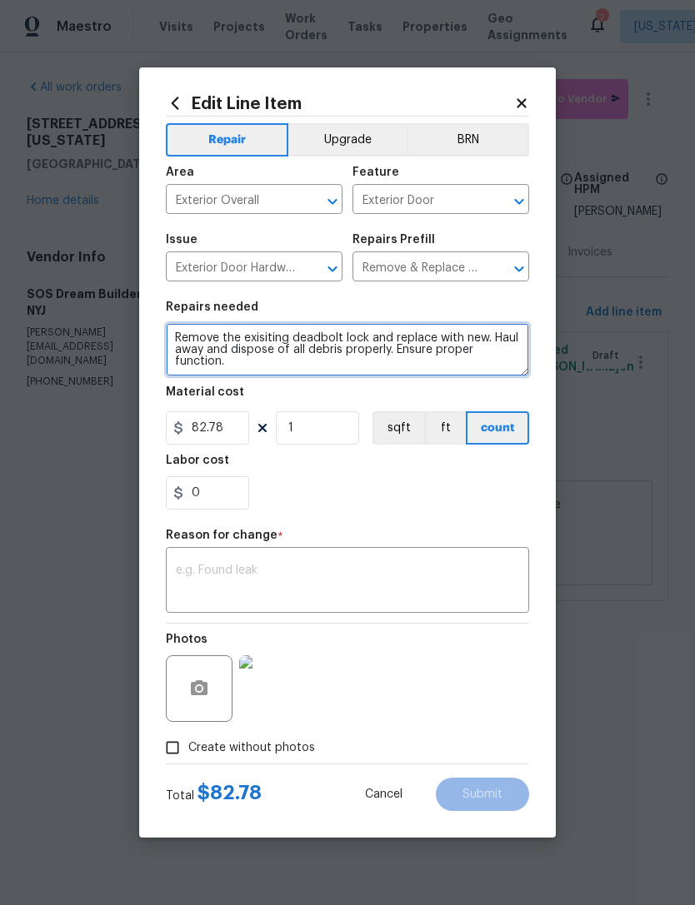
click at [479, 341] on textarea "Remove the exisiting deadbolt lock and replace with new. Haul away and dispose …" at bounding box center [347, 349] width 363 height 53
click at [375, 345] on textarea "Remove the exisiting deadbolt lock and replace with new. Haul away and dispose …" at bounding box center [347, 349] width 363 height 53
click at [400, 346] on textarea "Remove the exisiting deadbolt lock and replace with new. Haul away and dispose …" at bounding box center [347, 349] width 363 height 53
click at [392, 335] on textarea "Remove the exisiting deadbolt lock and replace with new. Haul away and dispose …" at bounding box center [347, 349] width 363 height 53
type textarea "Remove the exisiting deadbolt lock and handle and replace with new. Haul away a…"
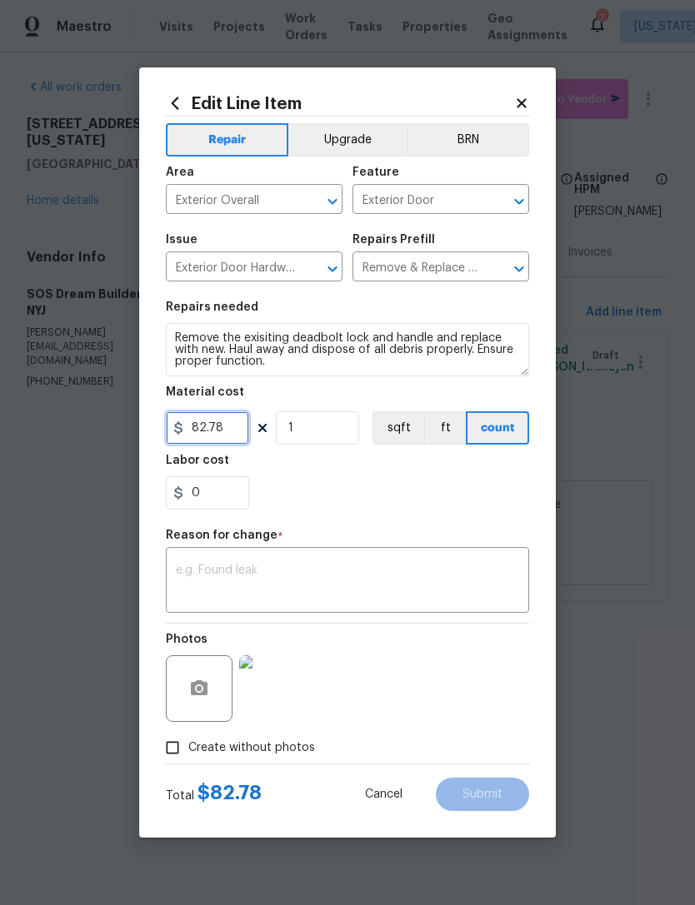
click at [245, 444] on input "82.78" at bounding box center [207, 427] width 83 height 33
click at [245, 443] on input "82.78" at bounding box center [207, 427] width 83 height 33
click at [239, 437] on input "82.78" at bounding box center [207, 427] width 83 height 33
click at [238, 437] on input "82.78" at bounding box center [207, 427] width 83 height 33
click at [227, 439] on input "82.78" at bounding box center [207, 427] width 83 height 33
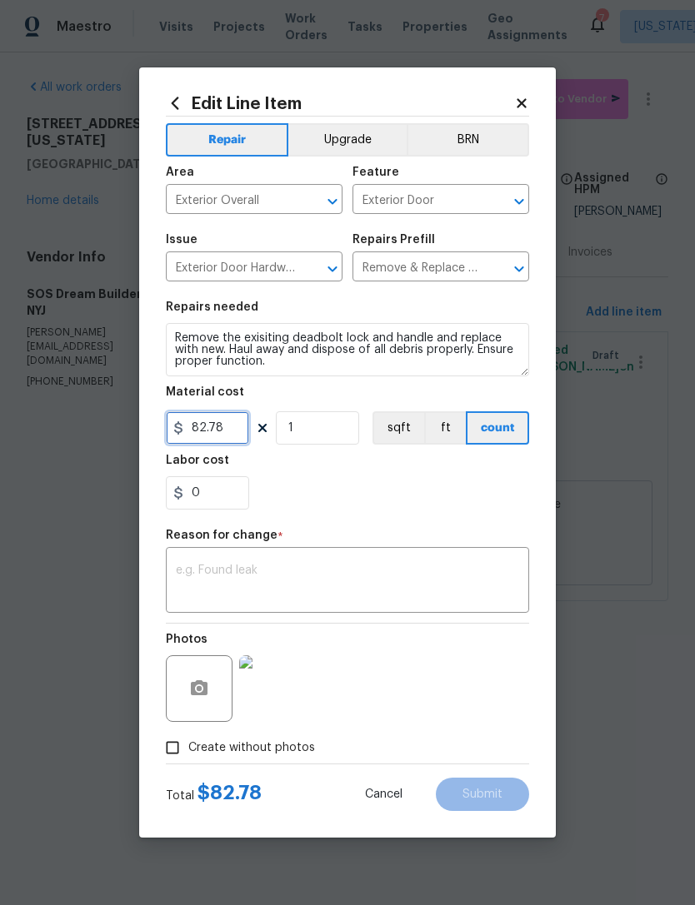
click at [227, 439] on input "82.78" at bounding box center [207, 427] width 83 height 33
click at [226, 432] on input "82.78" at bounding box center [207, 427] width 83 height 33
click at [358, 566] on textarea at bounding box center [347, 582] width 343 height 35
type input "135"
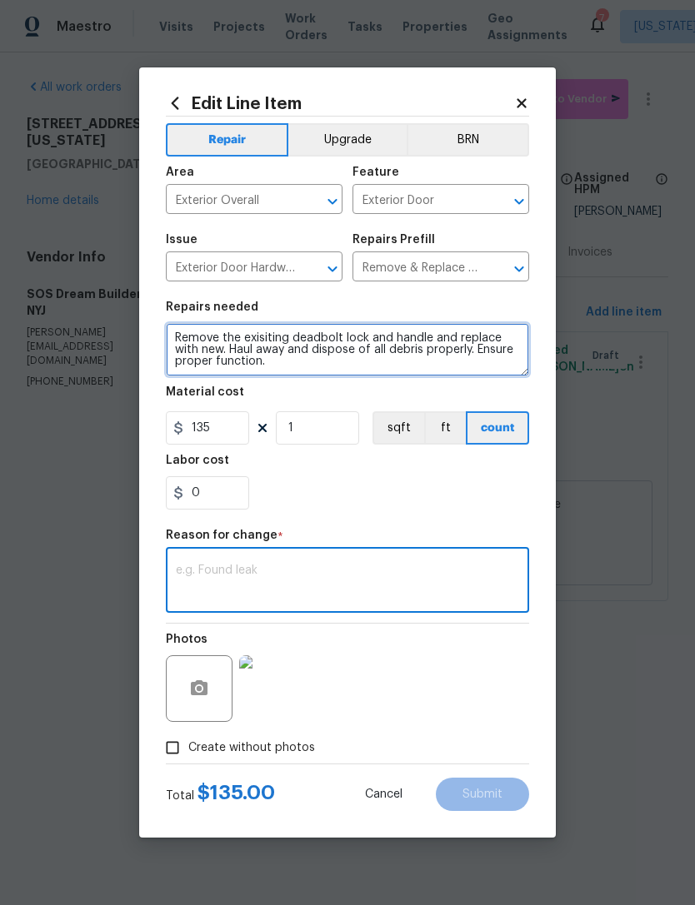
click at [277, 345] on textarea "Remove the exisiting deadbolt lock and handle and replace with new. Haul away a…" at bounding box center [347, 349] width 363 height 53
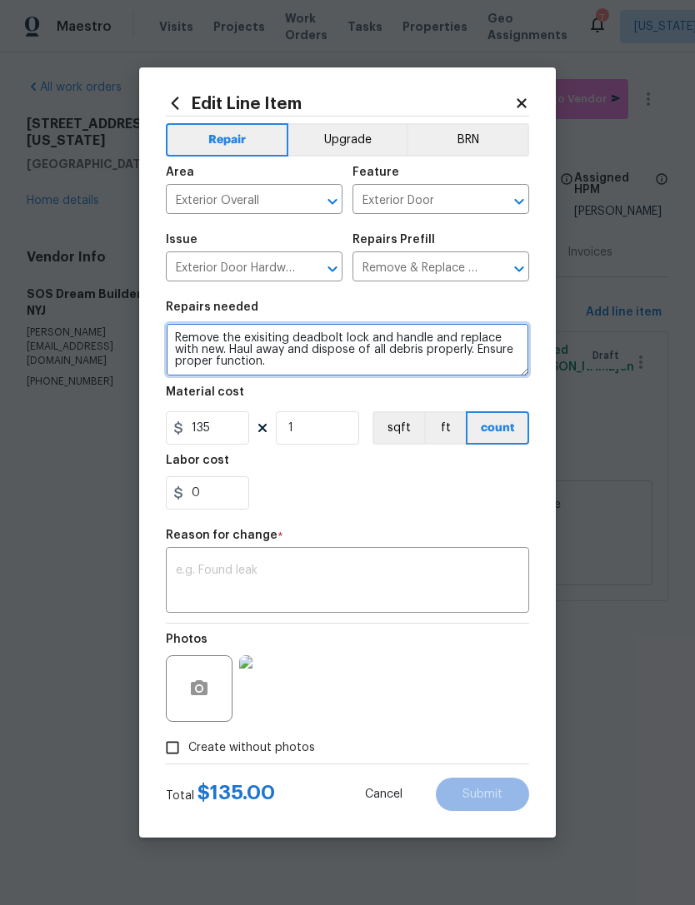
click at [262, 343] on textarea "Remove the exisiting deadbolt lock and handle and replace with new. Haul away a…" at bounding box center [347, 349] width 363 height 53
click at [376, 339] on textarea "Remove the existing deadbolt lock and handle and replace with new. Haul away an…" at bounding box center [347, 349] width 363 height 53
click at [376, 338] on textarea "Remove the existing deadbolt lock and handle and replace with new. Haul away an…" at bounding box center [347, 349] width 363 height 53
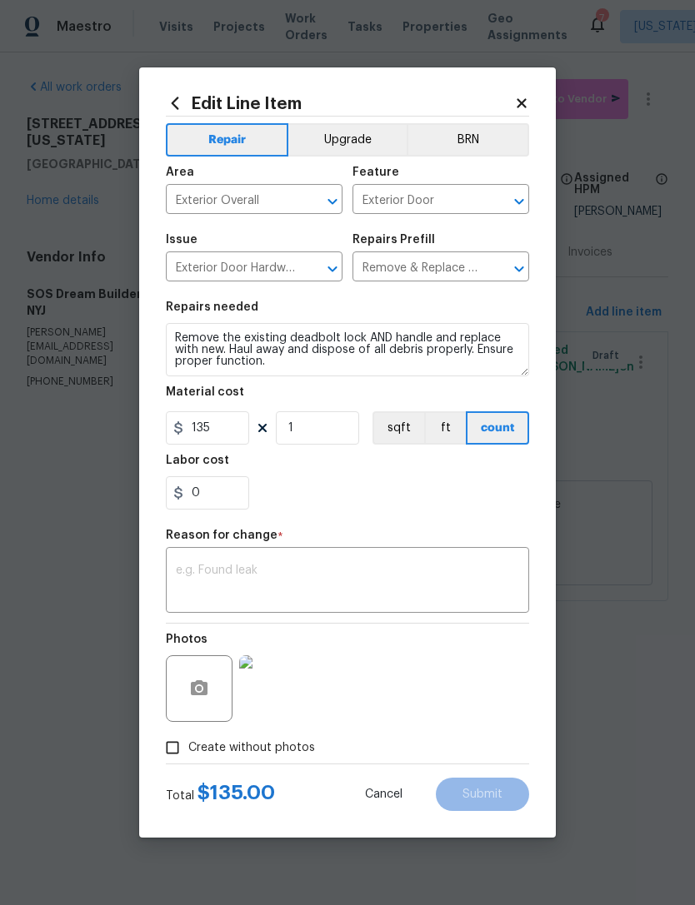
click at [475, 499] on div "0" at bounding box center [347, 492] width 363 height 33
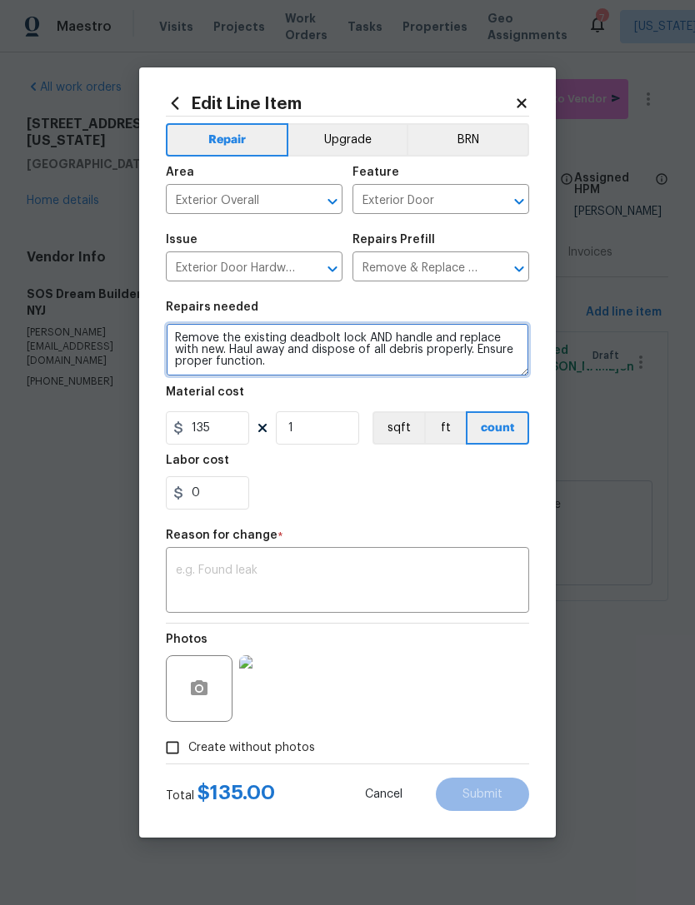
click at [461, 371] on textarea "Remove the existing deadbolt lock AND handle and replace with new. Haul away an…" at bounding box center [347, 349] width 363 height 53
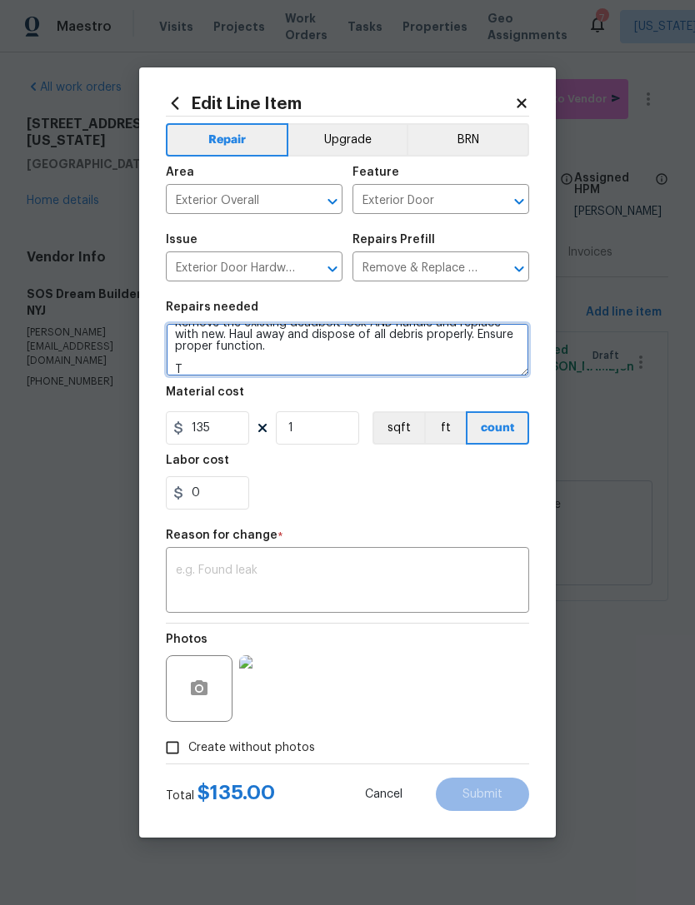
scroll to position [15, 0]
type textarea "Remove the existing deadbolt lock AND handle and replace with new. Haul away an…"
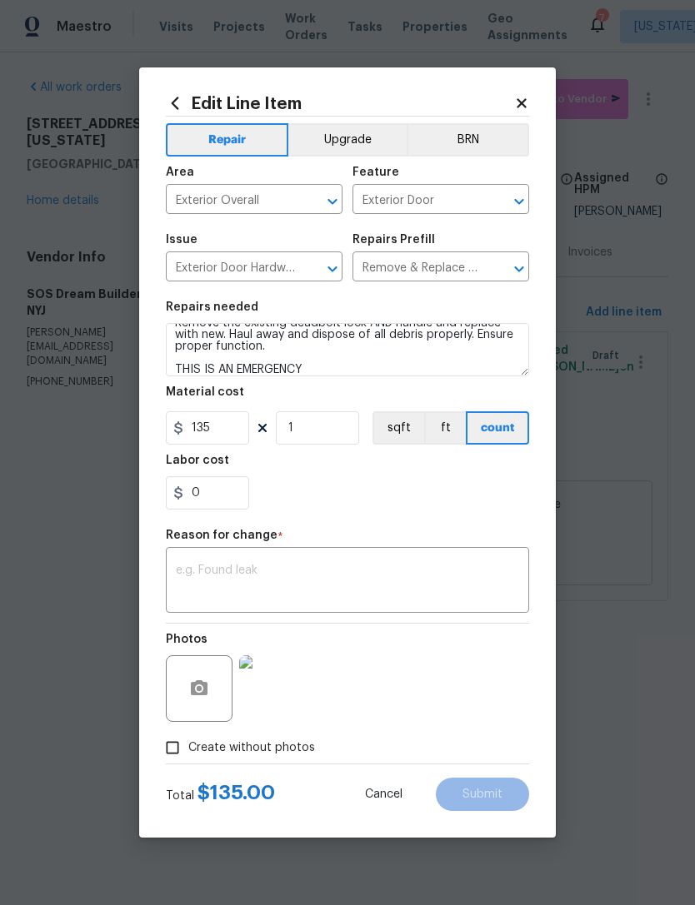
click at [421, 497] on div "0" at bounding box center [347, 492] width 363 height 33
click at [353, 584] on textarea at bounding box center [347, 582] width 343 height 35
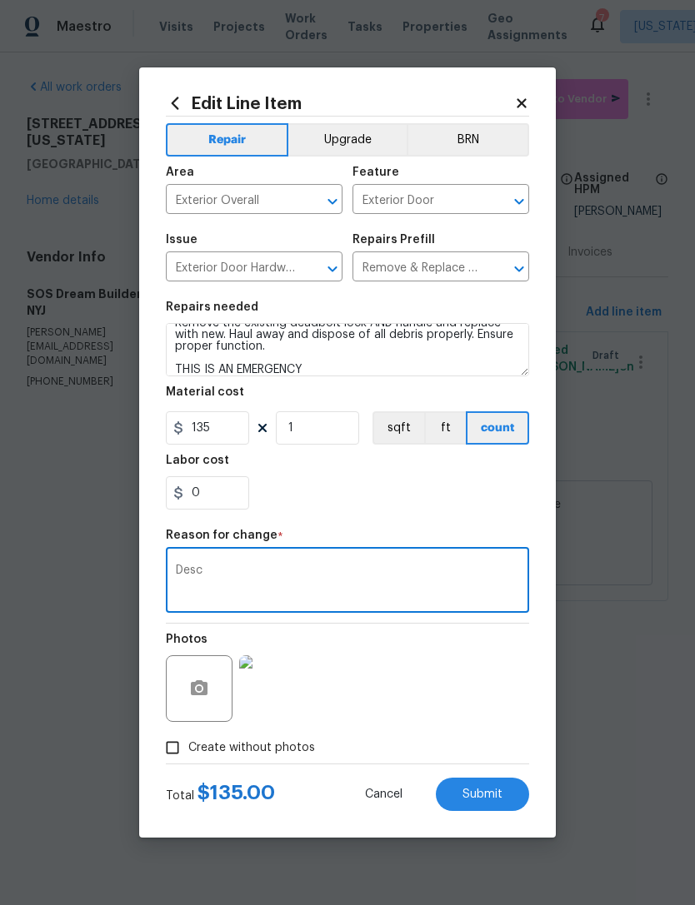
type textarea "Desc"
click at [236, 435] on input "135" at bounding box center [207, 427] width 83 height 33
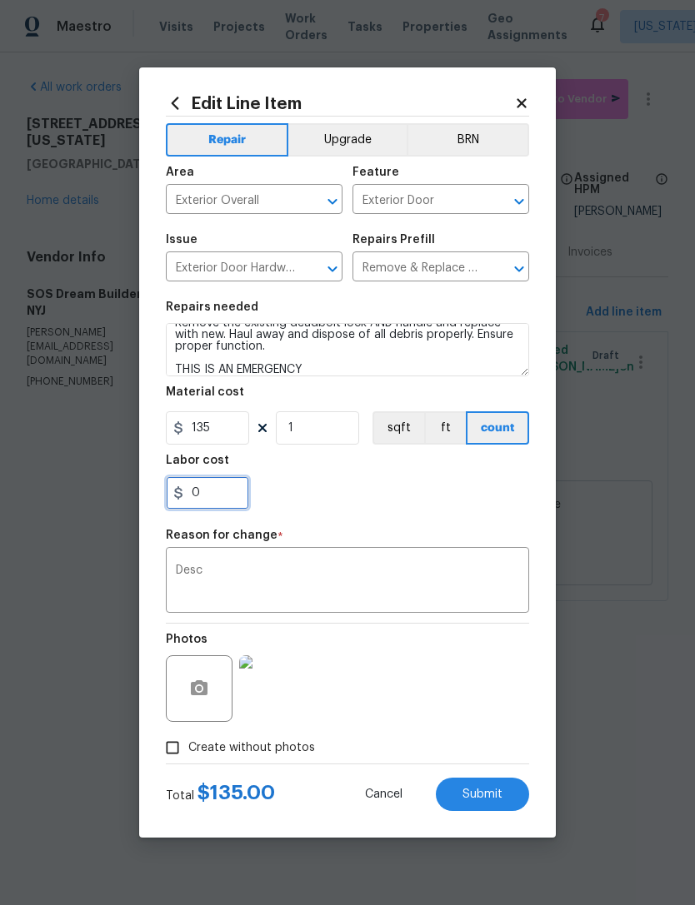
click at [229, 496] on input "0" at bounding box center [207, 492] width 83 height 33
type input "1"
type input "15"
click at [375, 506] on div "15" at bounding box center [347, 492] width 363 height 33
click at [496, 791] on span "Submit" at bounding box center [482, 795] width 40 height 12
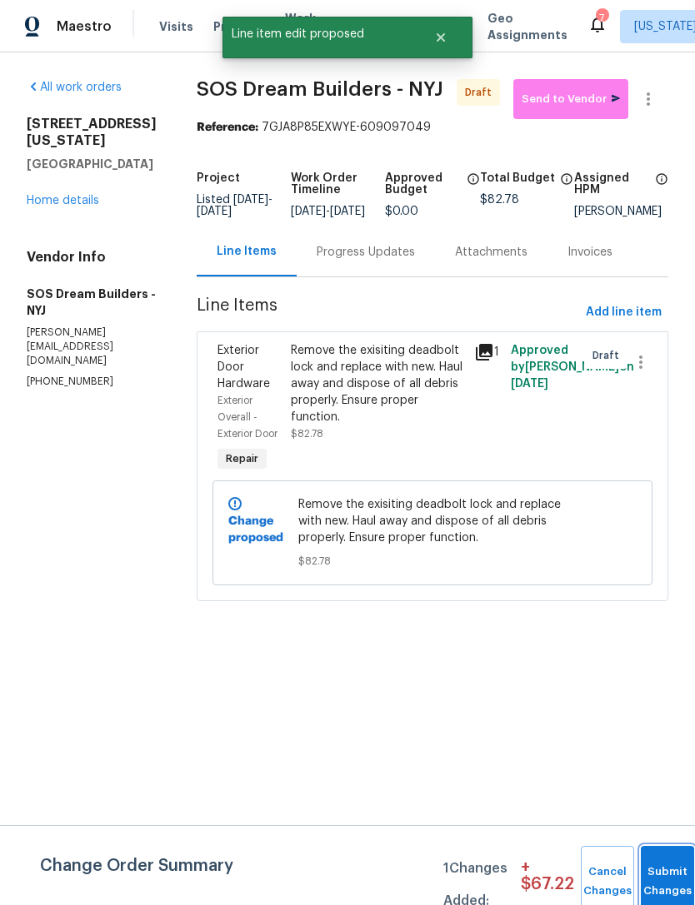
click at [656, 857] on button "Submit Changes" at bounding box center [666, 882] width 53 height 72
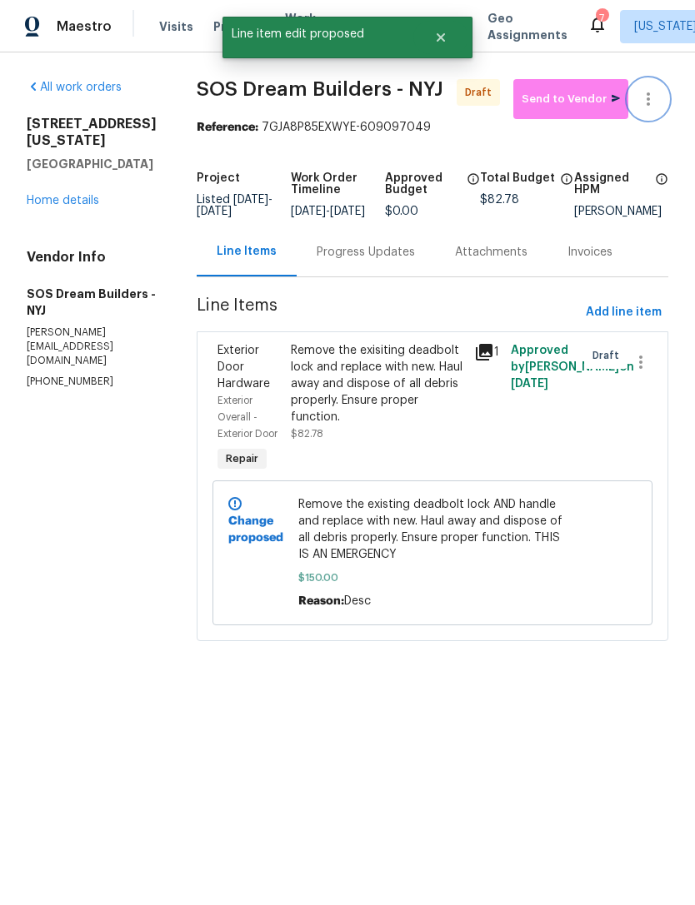
click at [655, 105] on icon "button" at bounding box center [648, 99] width 20 height 20
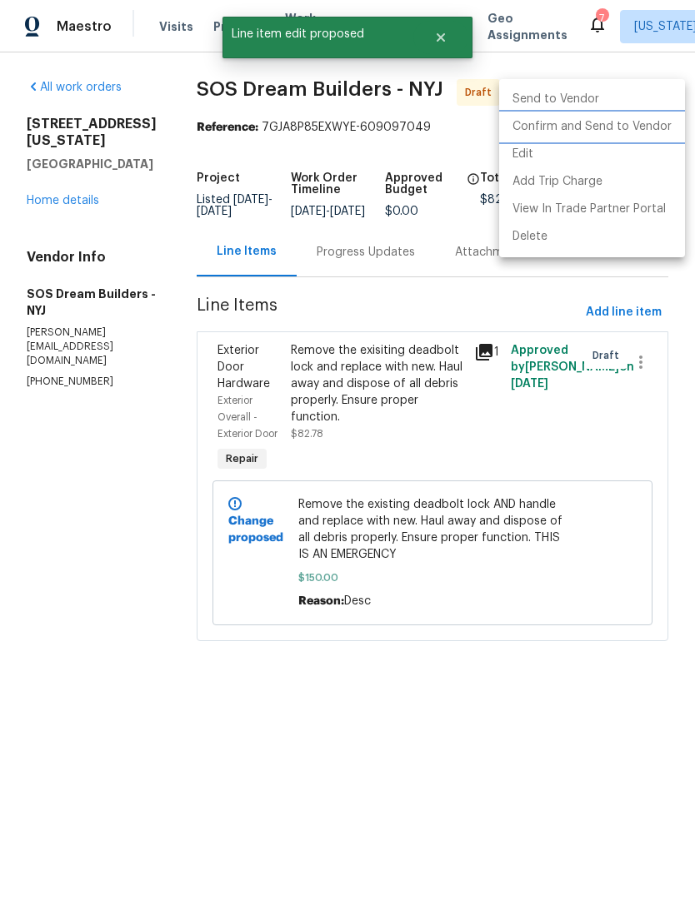
click at [658, 131] on li "Confirm and Send to Vendor" at bounding box center [592, 126] width 186 height 27
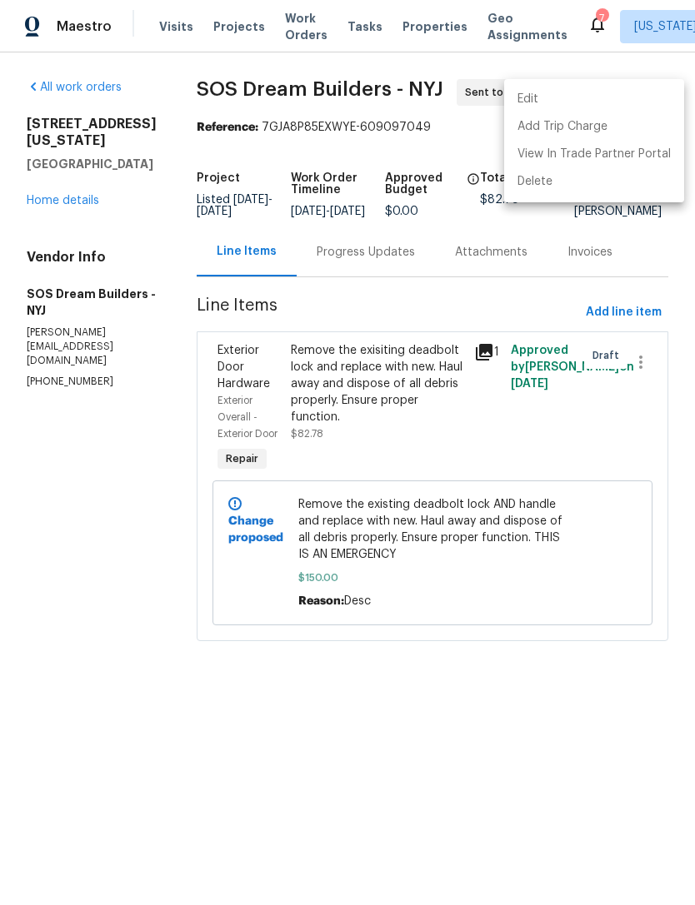
click at [108, 576] on div at bounding box center [347, 452] width 695 height 905
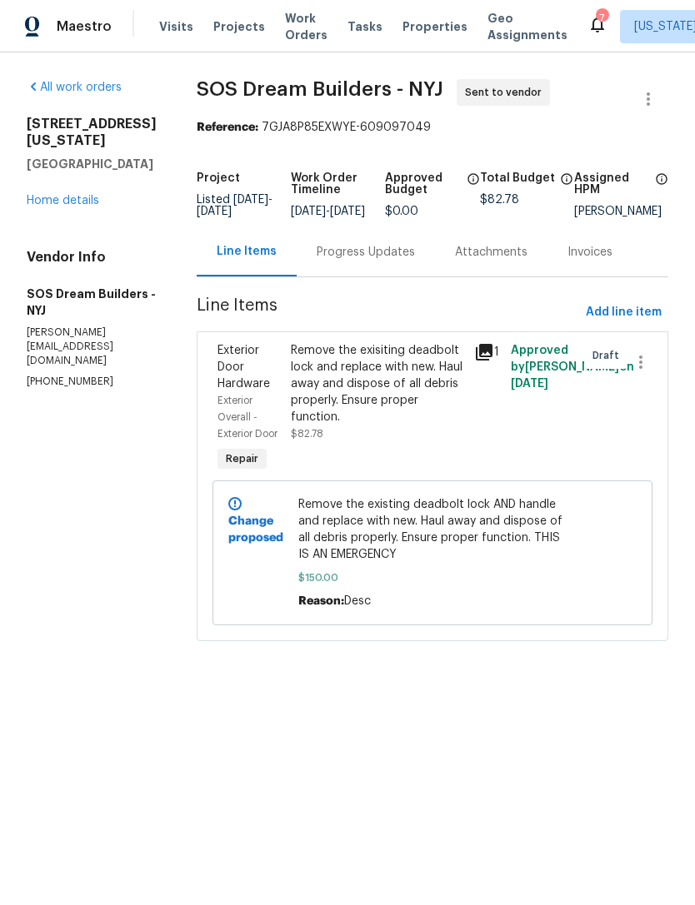
click at [73, 195] on link "Home details" at bounding box center [63, 201] width 72 height 12
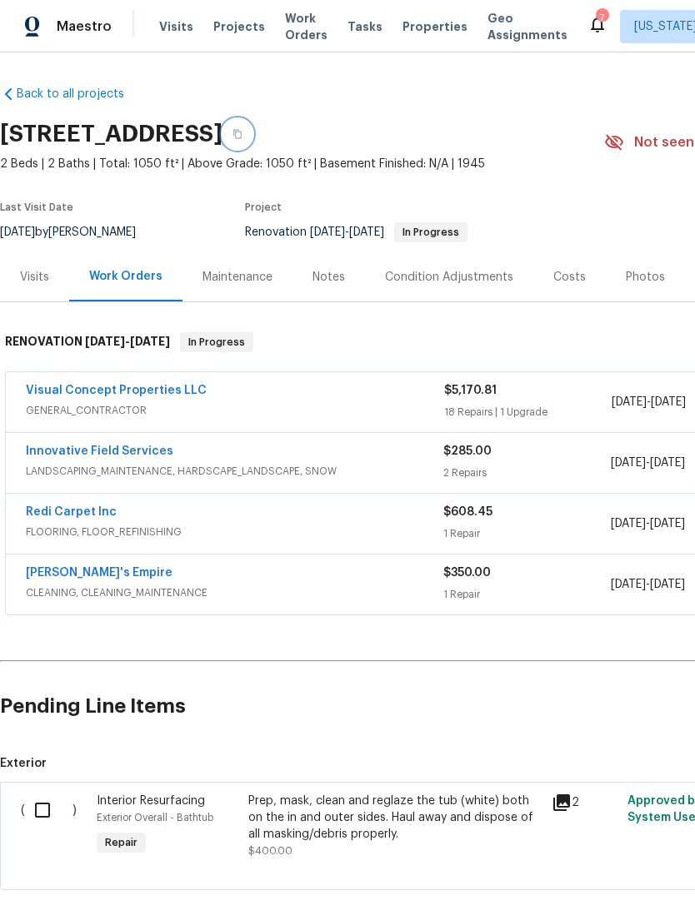
click at [242, 135] on icon "button" at bounding box center [237, 134] width 10 height 10
click at [242, 137] on icon "button" at bounding box center [237, 134] width 10 height 10
click at [34, 281] on div "Visits" at bounding box center [34, 277] width 29 height 17
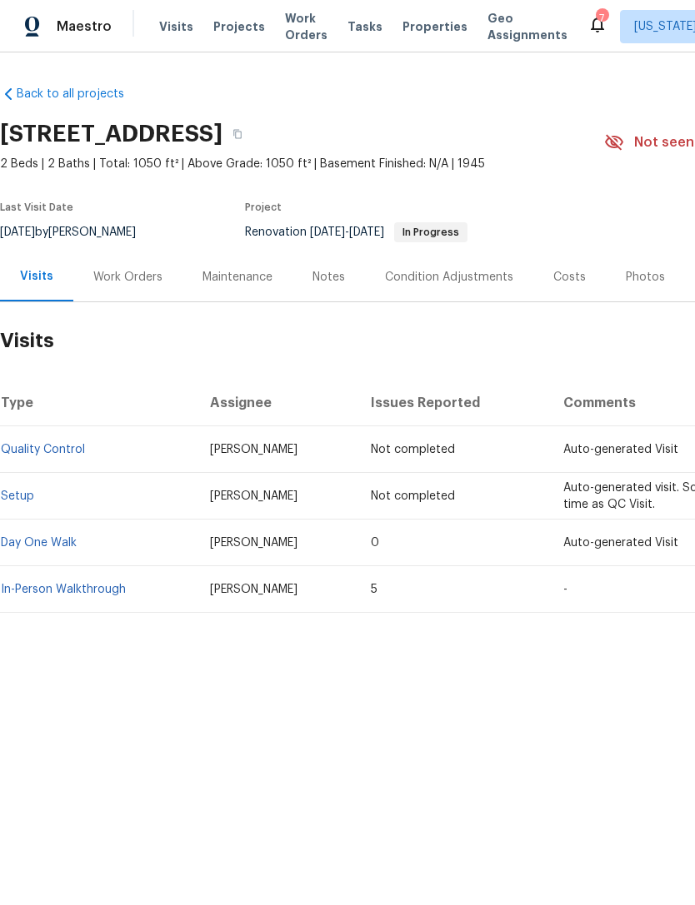
click at [31, 491] on link "Setup" at bounding box center [17, 497] width 33 height 12
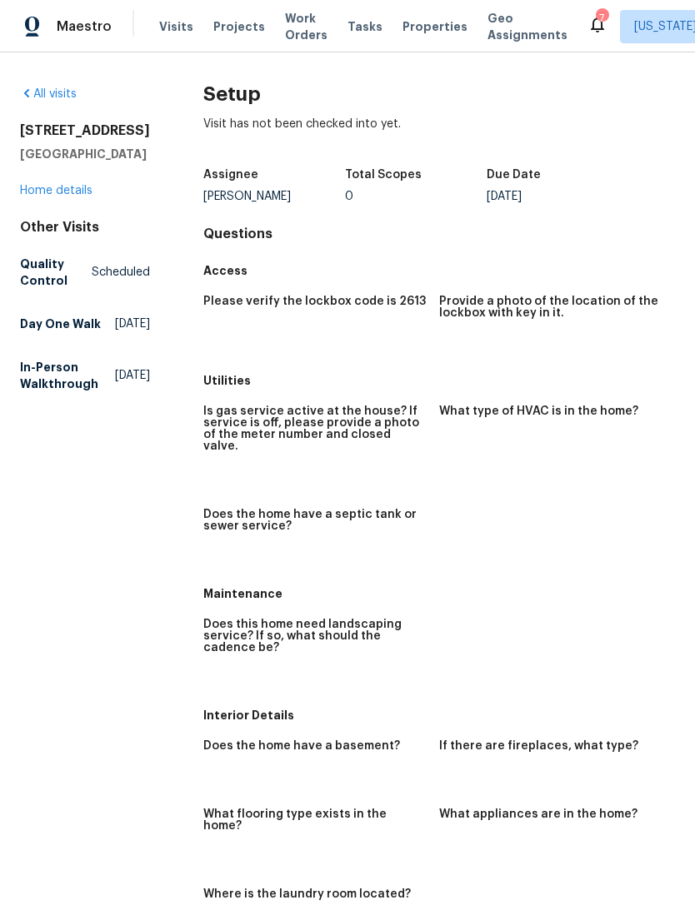
click at [81, 194] on link "Home details" at bounding box center [56, 191] width 72 height 12
